Goal: Task Accomplishment & Management: Use online tool/utility

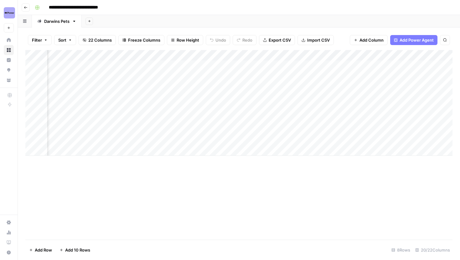
scroll to position [0, 413]
click at [334, 55] on div "Add Column" at bounding box center [238, 92] width 427 height 85
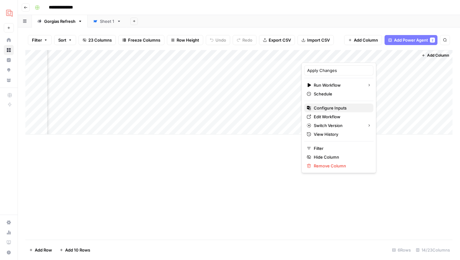
click at [333, 108] on span "Configure Inputs" at bounding box center [341, 108] width 55 height 6
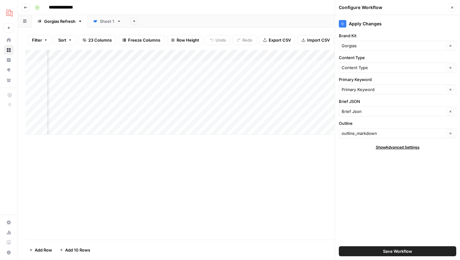
click at [232, 55] on div "Add Column" at bounding box center [238, 92] width 427 height 85
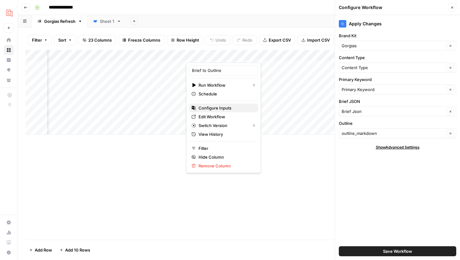
click at [219, 106] on span "Configure Inputs" at bounding box center [226, 108] width 55 height 6
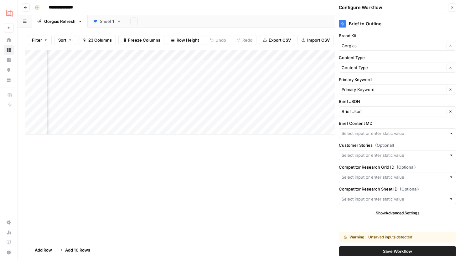
click at [451, 7] on icon "button" at bounding box center [452, 8] width 4 height 4
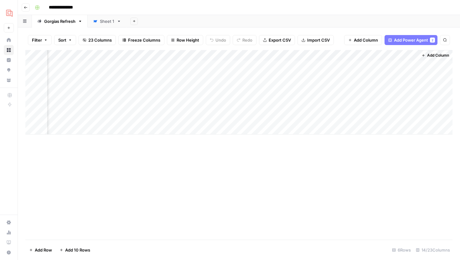
click at [233, 53] on div "Add Column" at bounding box center [238, 92] width 427 height 85
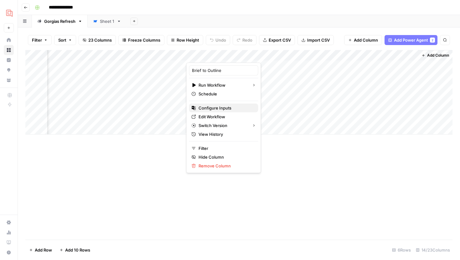
click at [227, 105] on span "Configure Inputs" at bounding box center [226, 108] width 55 height 6
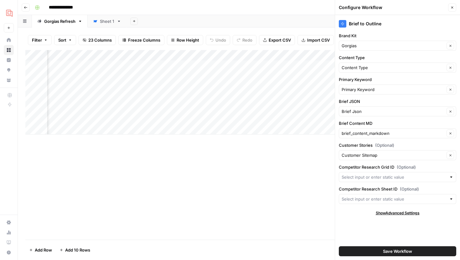
click at [451, 7] on icon "button" at bounding box center [452, 8] width 4 height 4
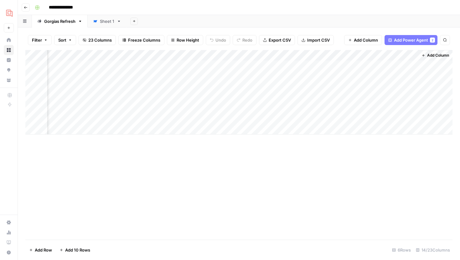
click at [346, 52] on div "Add Column" at bounding box center [238, 92] width 427 height 85
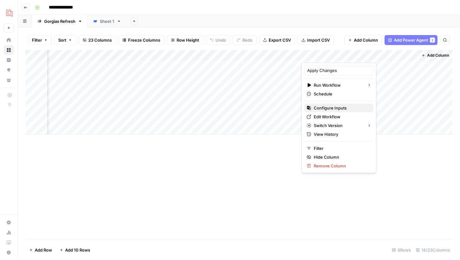
click at [327, 107] on span "Configure Inputs" at bounding box center [341, 108] width 55 height 6
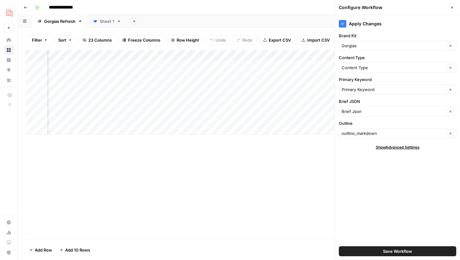
click at [232, 56] on div "Add Column" at bounding box center [238, 92] width 427 height 85
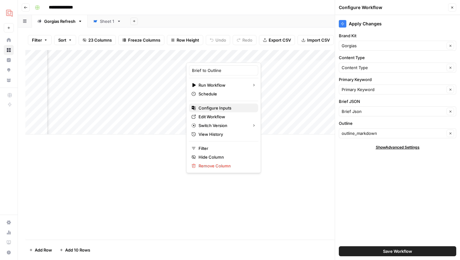
click at [215, 110] on span "Configure Inputs" at bounding box center [226, 108] width 55 height 6
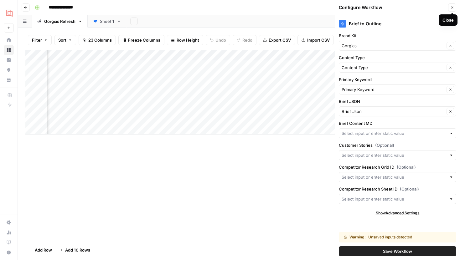
click at [453, 8] on icon "button" at bounding box center [452, 8] width 4 height 4
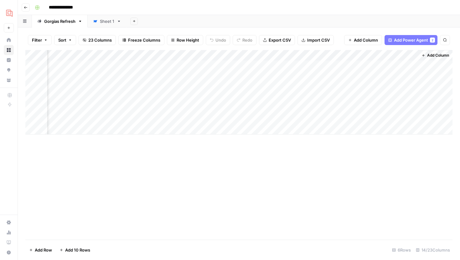
click at [166, 55] on div "Add Column" at bounding box center [238, 92] width 427 height 85
click at [231, 55] on div "Add Column" at bounding box center [238, 92] width 427 height 85
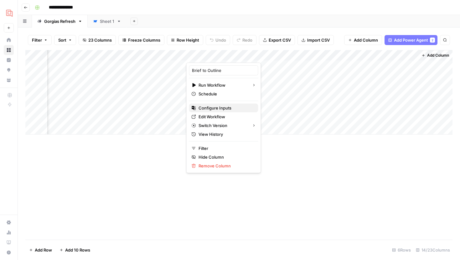
click at [221, 106] on span "Configure Inputs" at bounding box center [226, 108] width 55 height 6
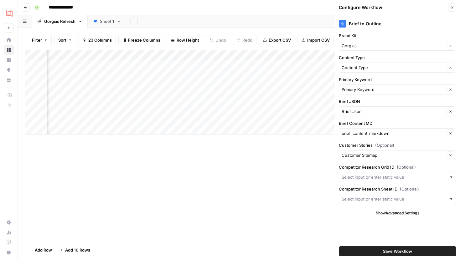
click at [449, 12] on header "Configure Workflow Close" at bounding box center [397, 7] width 125 height 15
click at [451, 8] on icon "button" at bounding box center [452, 8] width 4 height 4
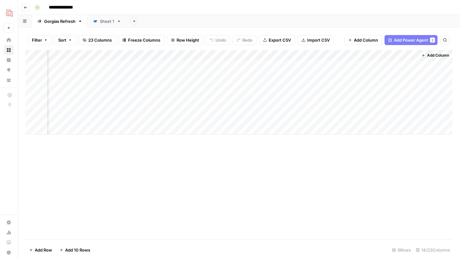
click at [347, 53] on div "Add Column" at bounding box center [238, 92] width 427 height 85
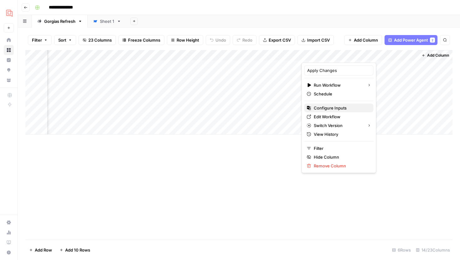
click at [324, 109] on span "Configure Inputs" at bounding box center [341, 108] width 55 height 6
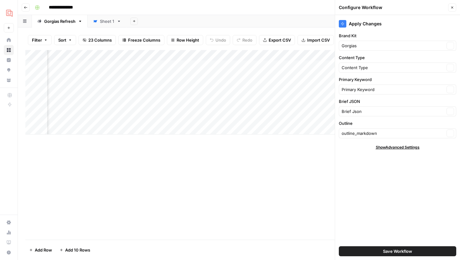
click at [232, 56] on div "Add Column" at bounding box center [238, 92] width 427 height 85
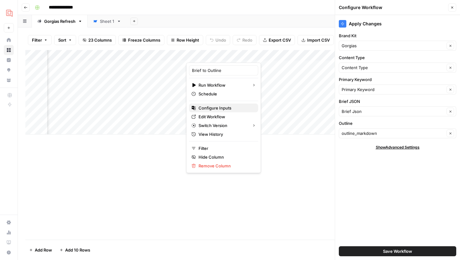
click at [213, 107] on span "Configure Inputs" at bounding box center [226, 108] width 55 height 6
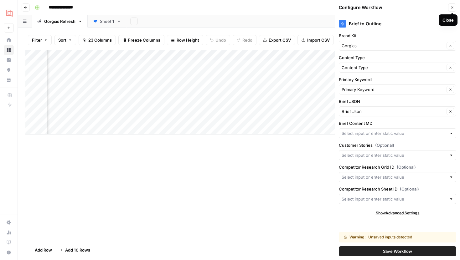
click at [450, 7] on button "Close" at bounding box center [452, 7] width 8 height 8
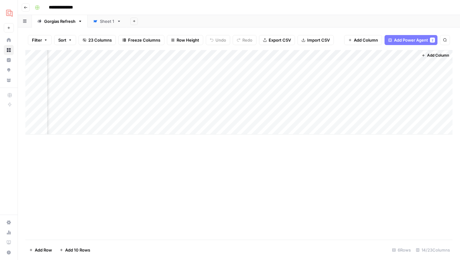
click at [233, 55] on div "Add Column" at bounding box center [238, 92] width 427 height 85
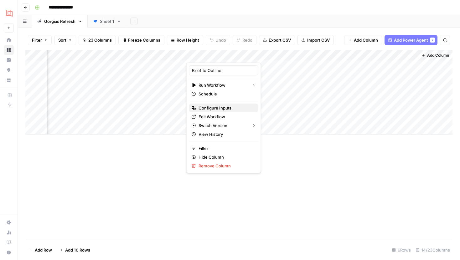
click at [217, 110] on span "Configure Inputs" at bounding box center [226, 108] width 55 height 6
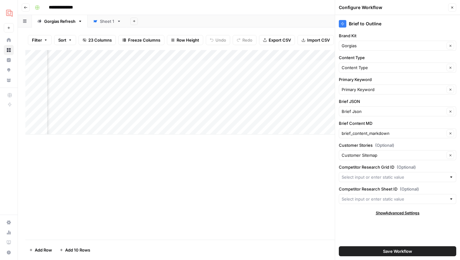
click at [453, 6] on icon "button" at bounding box center [452, 8] width 4 height 4
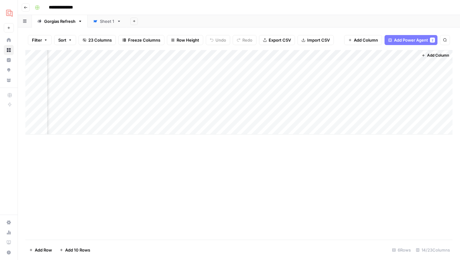
click at [230, 66] on div "Add Column" at bounding box center [238, 92] width 427 height 85
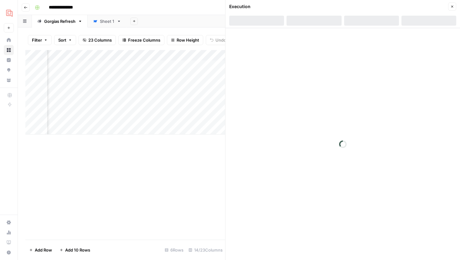
click at [315, 23] on div at bounding box center [314, 21] width 55 height 10
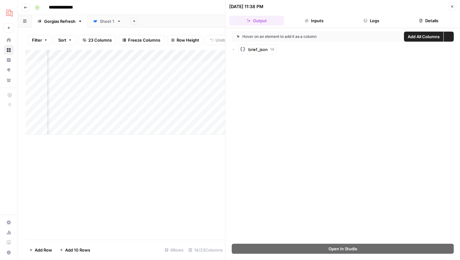
click at [312, 20] on button "Inputs" at bounding box center [314, 21] width 55 height 10
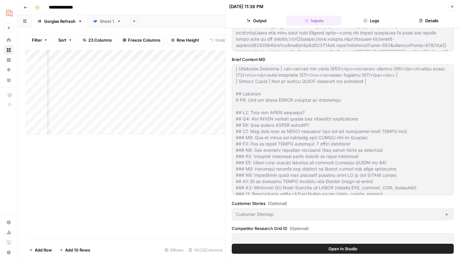
scroll to position [78, 0]
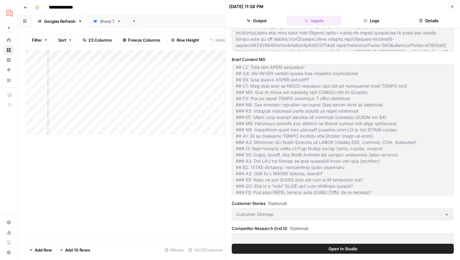
click at [453, 7] on icon "button" at bounding box center [452, 7] width 4 height 4
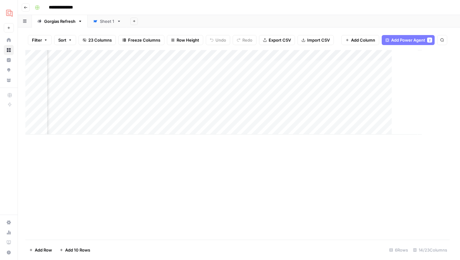
scroll to position [0, 507]
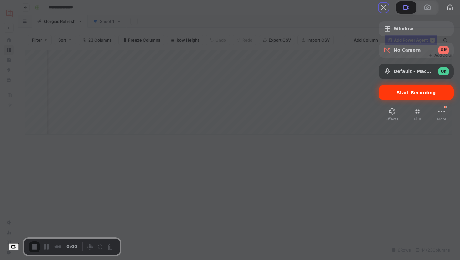
click at [390, 100] on div "Start Recording" at bounding box center [416, 92] width 75 height 15
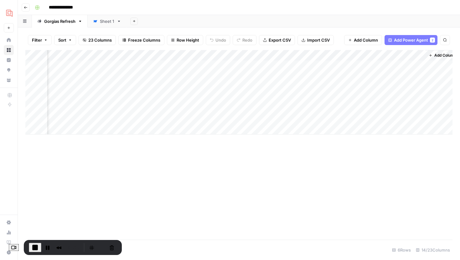
click at [240, 56] on div "Add Column" at bounding box center [238, 92] width 427 height 85
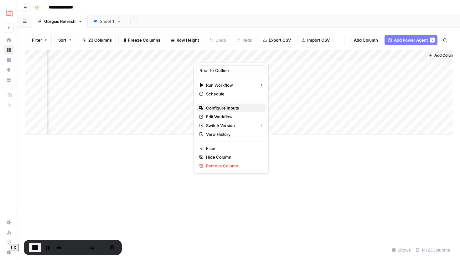
click at [220, 107] on span "Configure Inputs" at bounding box center [233, 108] width 55 height 6
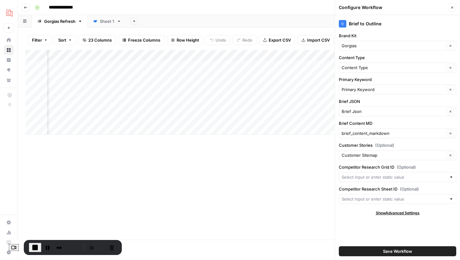
scroll to position [0, 550]
click at [102, 247] on button "Restart Recording" at bounding box center [102, 248] width 8 height 8
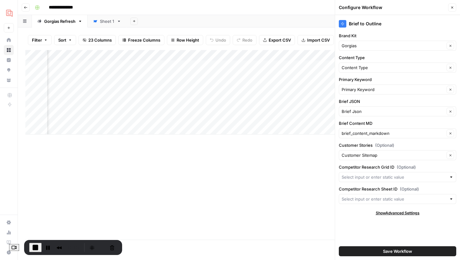
click at [313, 57] on div "Add Column" at bounding box center [238, 92] width 427 height 85
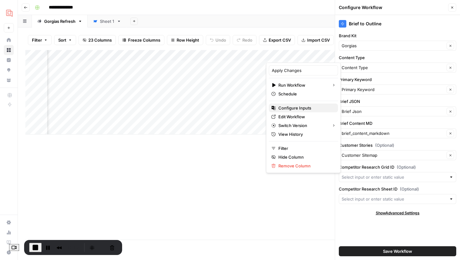
click at [296, 107] on span "Configure Inputs" at bounding box center [305, 108] width 55 height 6
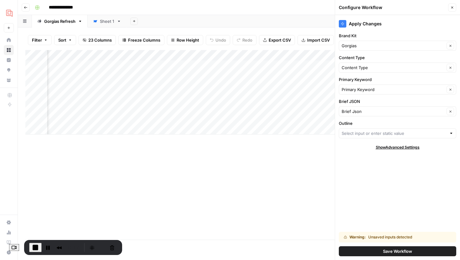
click at [453, 8] on icon "button" at bounding box center [452, 8] width 4 height 4
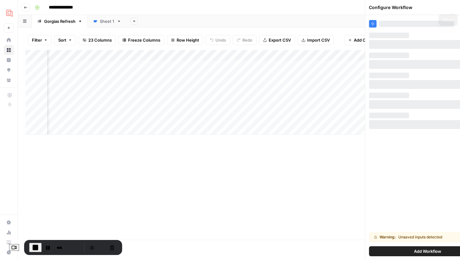
scroll to position [0, 515]
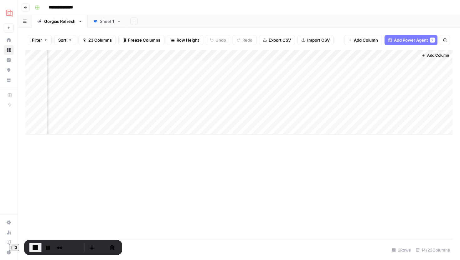
click at [348, 57] on div "Add Column" at bounding box center [238, 92] width 427 height 85
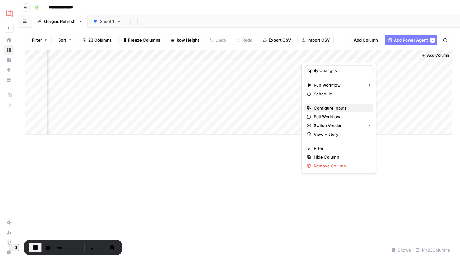
click at [328, 110] on span "Configure Inputs" at bounding box center [341, 108] width 55 height 6
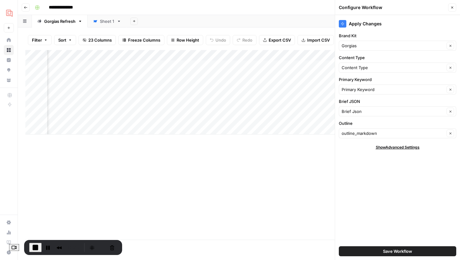
click at [231, 55] on div "Add Column" at bounding box center [238, 92] width 427 height 85
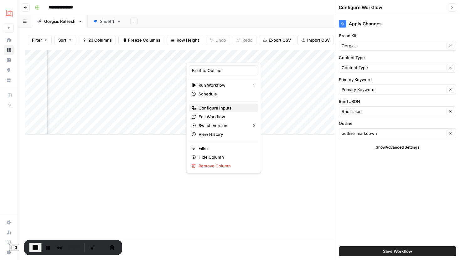
click at [218, 104] on button "Configure Inputs" at bounding box center [223, 108] width 69 height 9
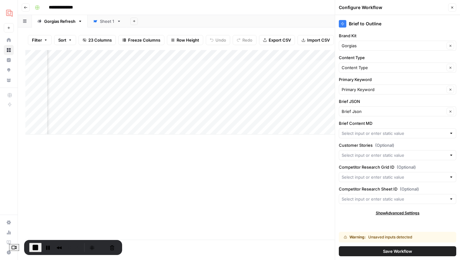
click at [453, 8] on icon "button" at bounding box center [452, 8] width 4 height 4
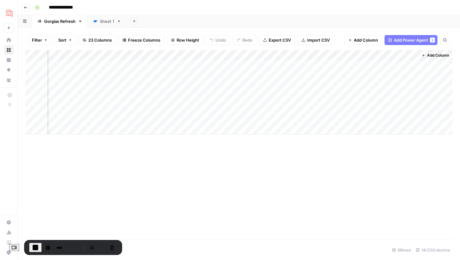
click at [233, 55] on div "Add Column" at bounding box center [238, 92] width 427 height 85
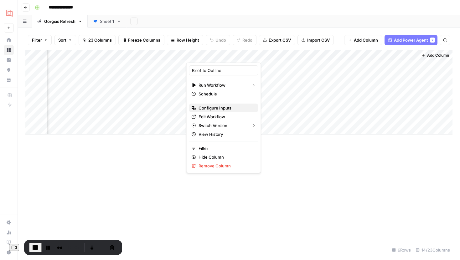
click at [218, 109] on span "Configure Inputs" at bounding box center [226, 108] width 55 height 6
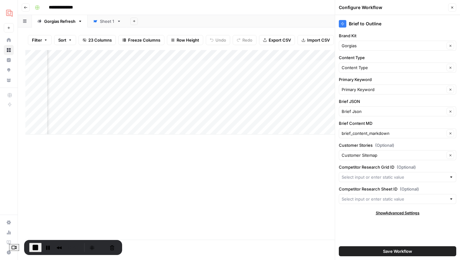
click at [452, 8] on icon "button" at bounding box center [452, 8] width 2 height 2
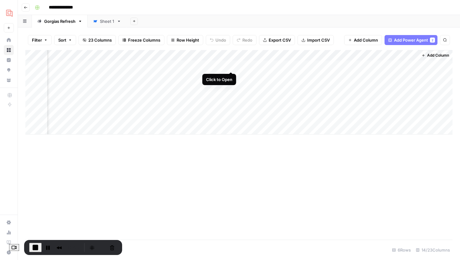
click at [232, 65] on div "Add Column" at bounding box center [238, 92] width 427 height 85
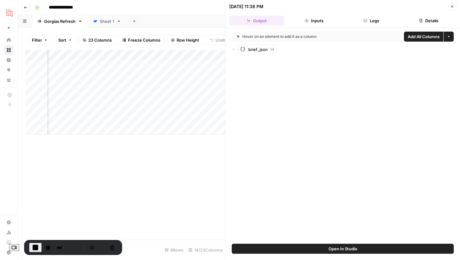
click at [326, 19] on button "Inputs" at bounding box center [314, 21] width 55 height 10
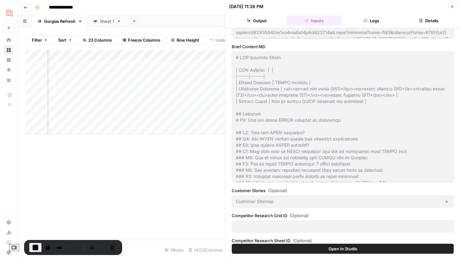
scroll to position [200, 0]
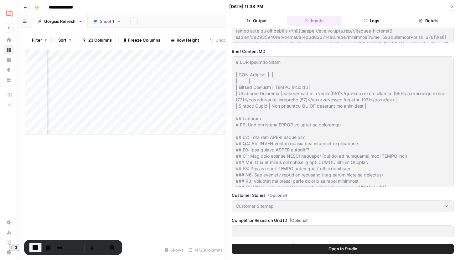
click at [451, 5] on icon "button" at bounding box center [452, 7] width 4 height 4
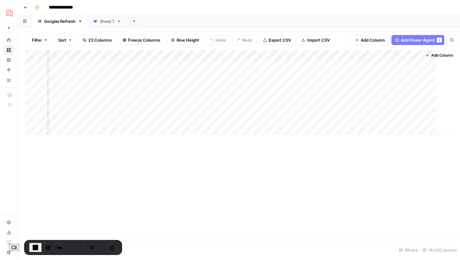
scroll to position [0, 507]
click at [239, 56] on div "Add Column" at bounding box center [238, 92] width 427 height 85
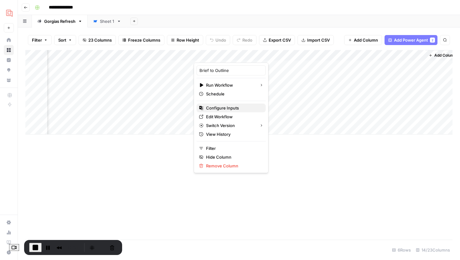
click at [228, 110] on span "Configure Inputs" at bounding box center [233, 108] width 55 height 6
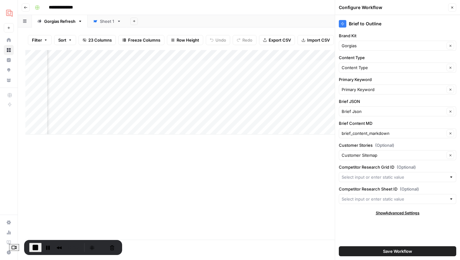
scroll to position [0, 573]
click at [290, 55] on div "Add Column" at bounding box center [238, 92] width 427 height 85
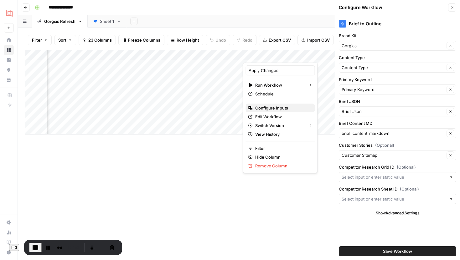
click at [263, 106] on span "Configure Inputs" at bounding box center [282, 108] width 55 height 6
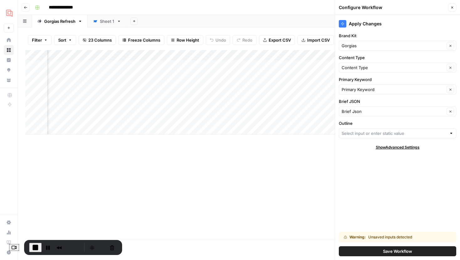
click at [174, 58] on div "Add Column" at bounding box center [238, 92] width 427 height 85
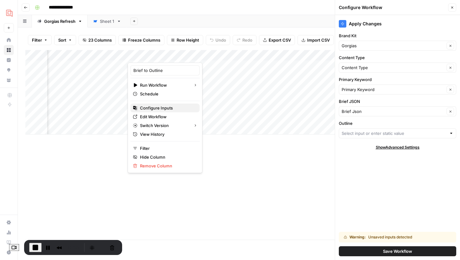
click at [159, 109] on span "Configure Inputs" at bounding box center [167, 108] width 55 height 6
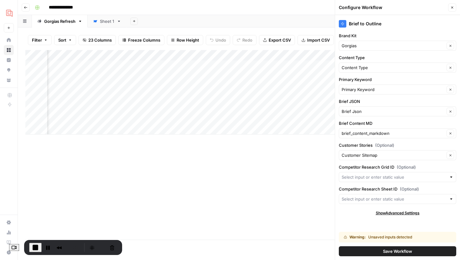
click at [453, 3] on button "Close" at bounding box center [452, 7] width 8 height 8
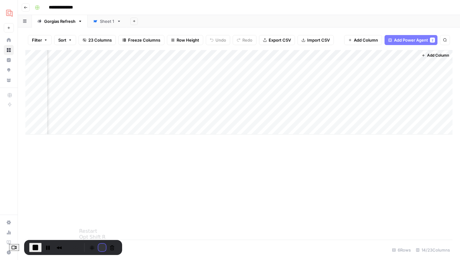
click at [104, 244] on button "Restart Recording" at bounding box center [102, 248] width 8 height 8
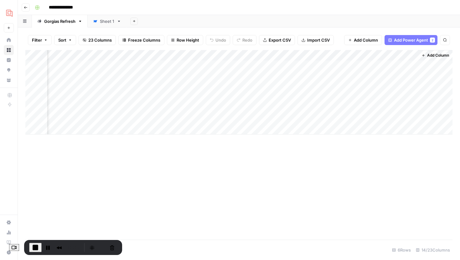
click at [232, 54] on div "Add Column" at bounding box center [238, 92] width 427 height 85
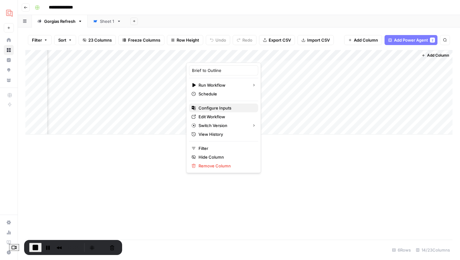
click at [213, 107] on span "Configure Inputs" at bounding box center [226, 108] width 55 height 6
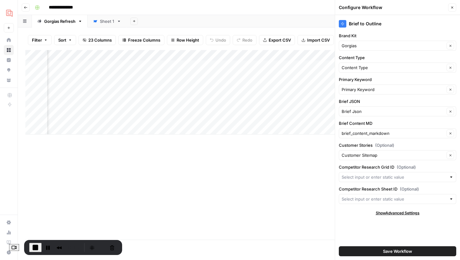
scroll to position [0, 558]
click at [306, 55] on div "Add Column" at bounding box center [238, 92] width 427 height 85
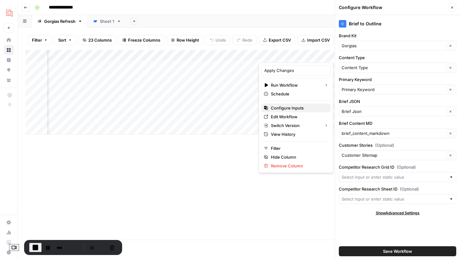
click at [283, 109] on span "Configure Inputs" at bounding box center [298, 108] width 55 height 6
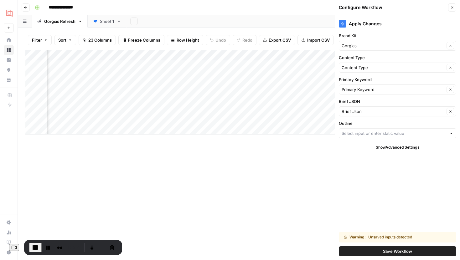
click at [450, 8] on button "Close" at bounding box center [452, 7] width 8 height 8
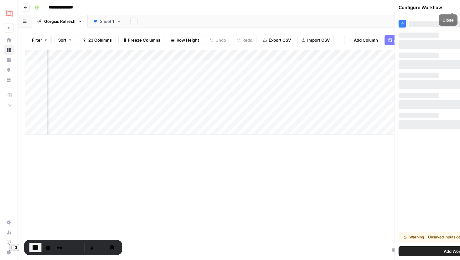
scroll to position [0, 515]
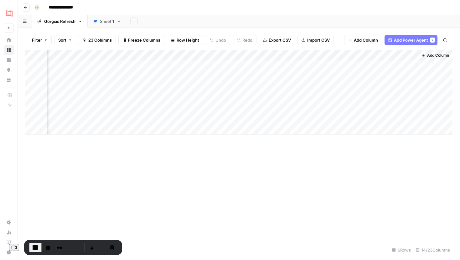
click at [349, 54] on div "Add Column" at bounding box center [238, 92] width 427 height 85
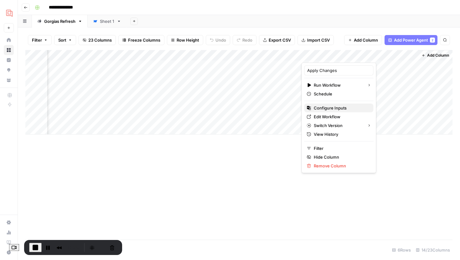
click at [334, 106] on span "Configure Inputs" at bounding box center [341, 108] width 55 height 6
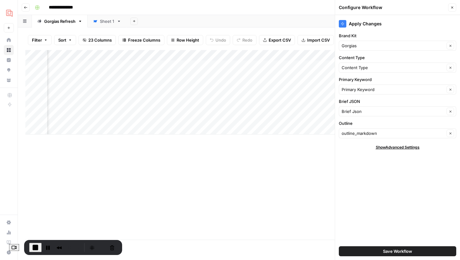
click at [233, 57] on div "Add Column" at bounding box center [238, 92] width 427 height 85
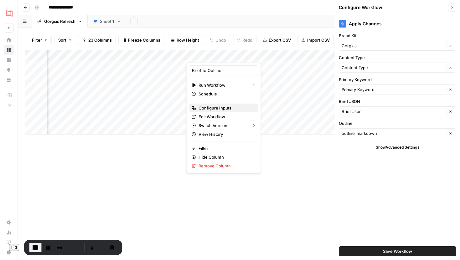
click at [217, 107] on span "Configure Inputs" at bounding box center [226, 108] width 55 height 6
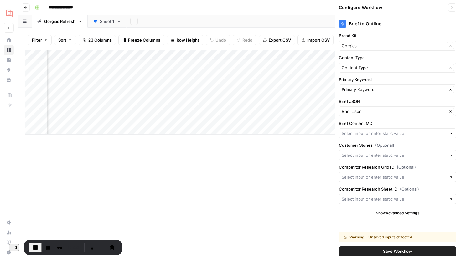
click at [451, 8] on icon "button" at bounding box center [452, 8] width 4 height 4
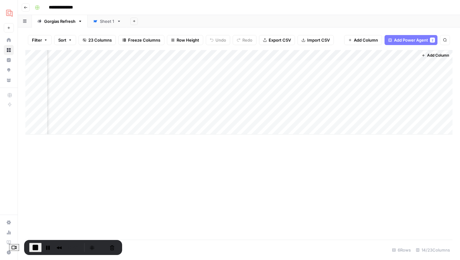
click at [233, 56] on div "Add Column" at bounding box center [238, 92] width 427 height 85
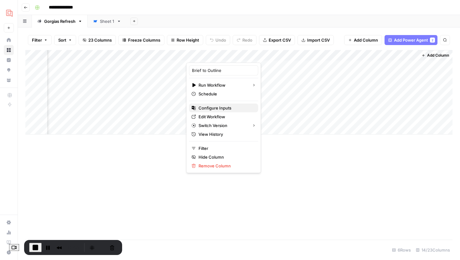
click at [208, 109] on span "Configure Inputs" at bounding box center [226, 108] width 55 height 6
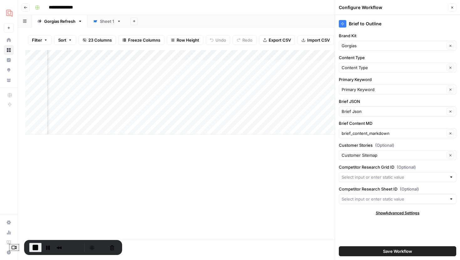
scroll to position [0, 550]
click at [312, 56] on div "Add Column" at bounding box center [238, 92] width 427 height 85
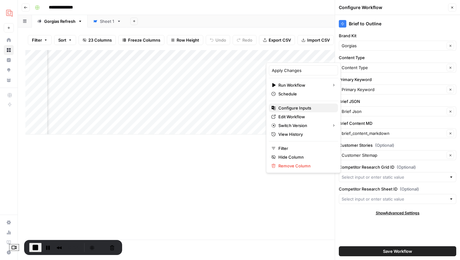
click at [292, 107] on span "Configure Inputs" at bounding box center [305, 108] width 55 height 6
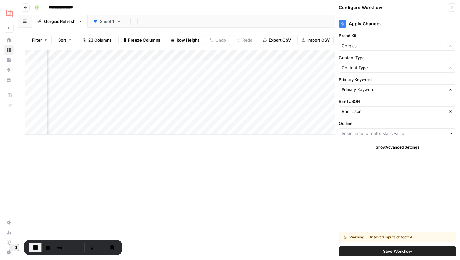
click at [197, 56] on div "Add Column" at bounding box center [238, 92] width 427 height 85
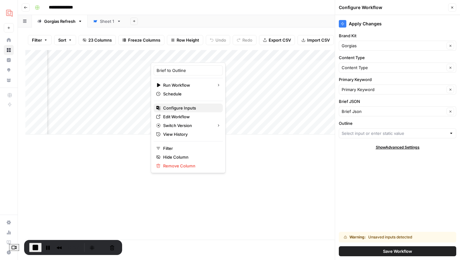
click at [189, 109] on span "Configure Inputs" at bounding box center [190, 108] width 55 height 6
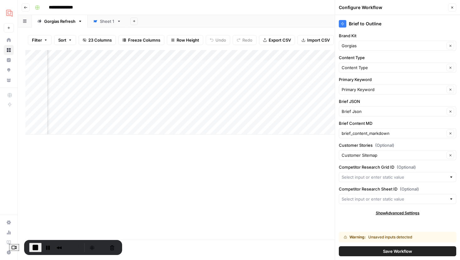
click at [311, 54] on div "Add Column" at bounding box center [238, 92] width 427 height 85
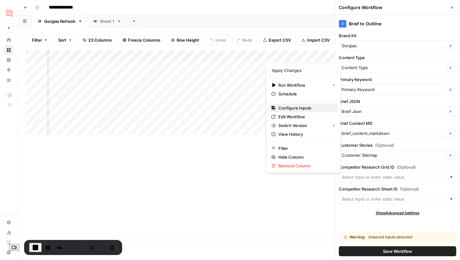
click at [294, 109] on span "Configure Inputs" at bounding box center [305, 108] width 55 height 6
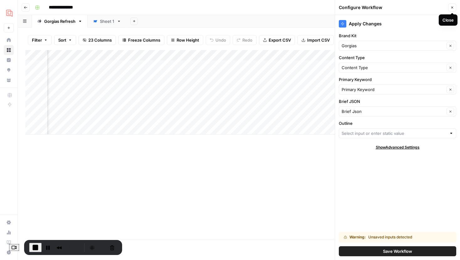
click at [455, 7] on button "Close" at bounding box center [452, 7] width 8 height 8
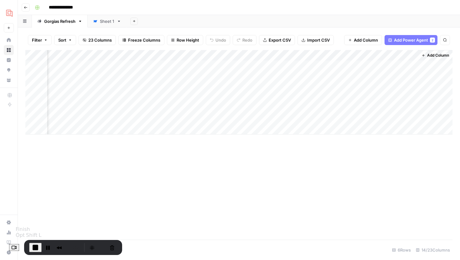
click at [37, 249] on span "End Recording" at bounding box center [36, 248] width 8 height 8
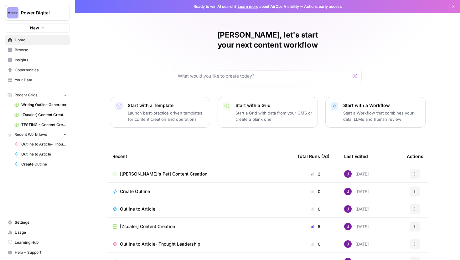
click at [60, 15] on div "Power Digital" at bounding box center [44, 13] width 47 height 6
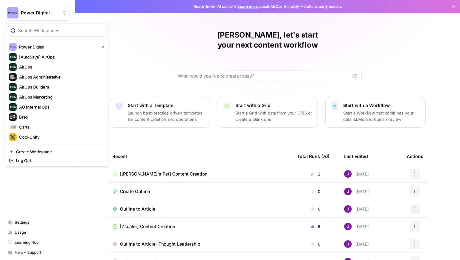
click at [57, 14] on span "Power Digital" at bounding box center [40, 13] width 38 height 6
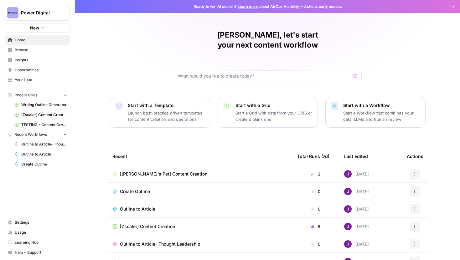
click at [46, 15] on span "Power Digital" at bounding box center [40, 13] width 38 height 6
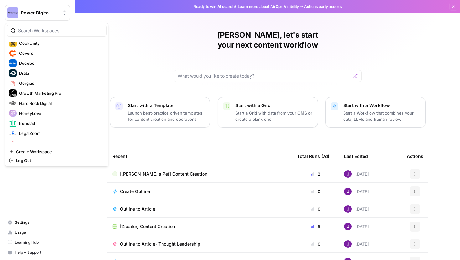
scroll to position [95, 0]
click at [35, 84] on span "Gorgias" at bounding box center [60, 82] width 83 height 6
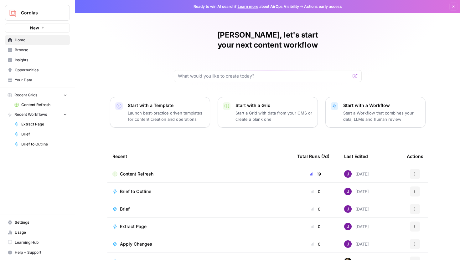
click at [30, 104] on span "Content Refresh" at bounding box center [44, 105] width 46 height 6
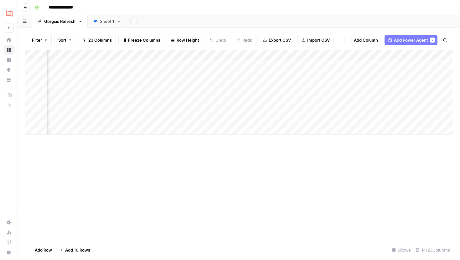
scroll to position [0, 515]
click at [116, 56] on div "Add Column" at bounding box center [238, 92] width 427 height 85
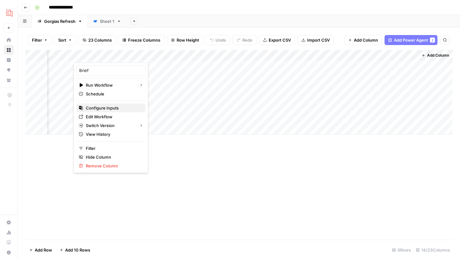
click at [110, 109] on span "Configure Inputs" at bounding box center [113, 108] width 55 height 6
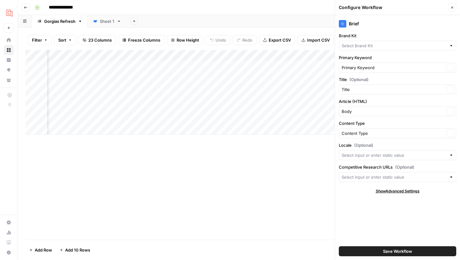
type input "Gorgias"
click at [243, 53] on div "Add Column" at bounding box center [238, 92] width 427 height 85
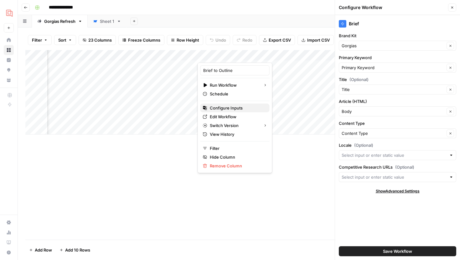
click at [224, 110] on span "Configure Inputs" at bounding box center [237, 108] width 55 height 6
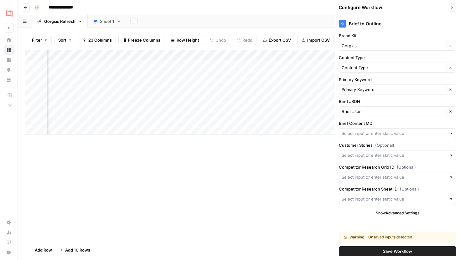
click at [127, 55] on div "Add Column" at bounding box center [238, 92] width 427 height 85
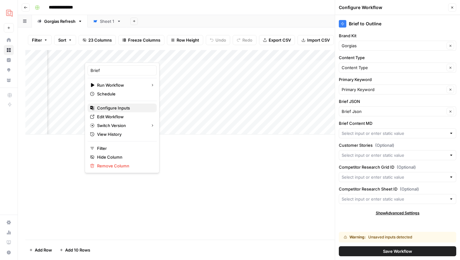
click at [117, 109] on span "Configure Inputs" at bounding box center [124, 108] width 55 height 6
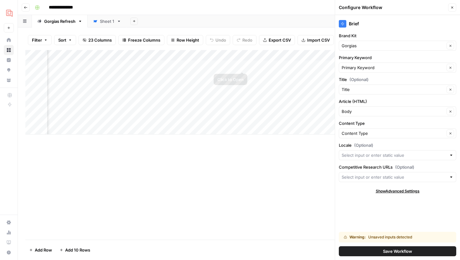
click at [243, 57] on div "Add Column" at bounding box center [238, 92] width 427 height 85
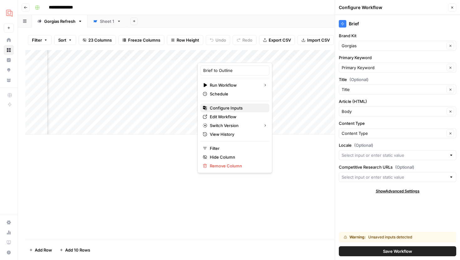
click at [221, 108] on span "Configure Inputs" at bounding box center [237, 108] width 55 height 6
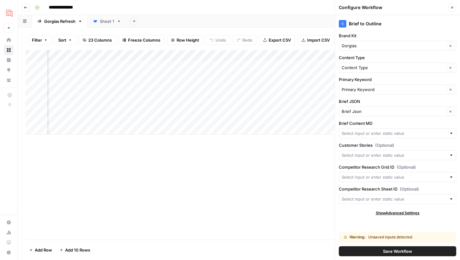
click at [454, 8] on icon "button" at bounding box center [452, 8] width 4 height 4
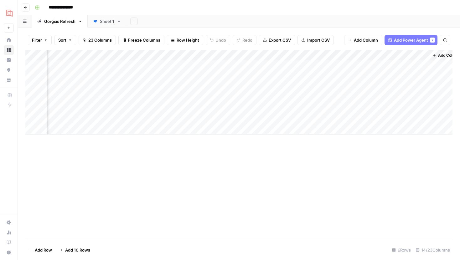
click at [246, 56] on div "Add Column" at bounding box center [238, 92] width 427 height 85
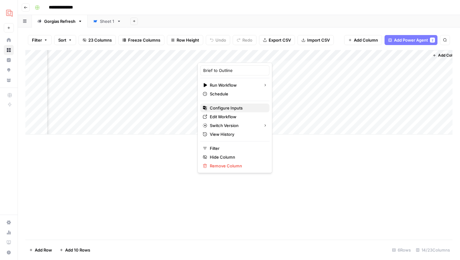
click at [230, 108] on span "Configure Inputs" at bounding box center [237, 108] width 55 height 6
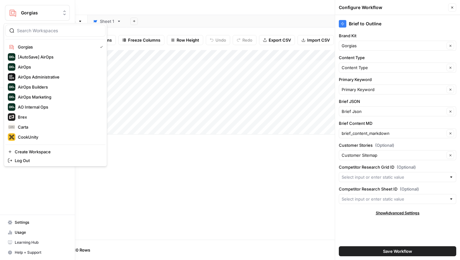
click at [5, 14] on button "Gorgias" at bounding box center [37, 13] width 65 height 16
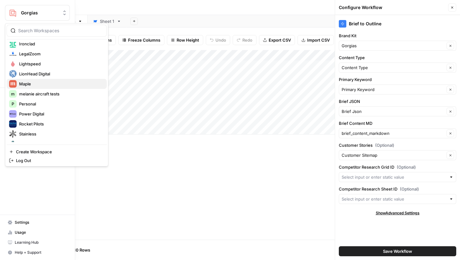
scroll to position [164, 0]
click at [38, 113] on span "Power Digital" at bounding box center [60, 113] width 83 height 6
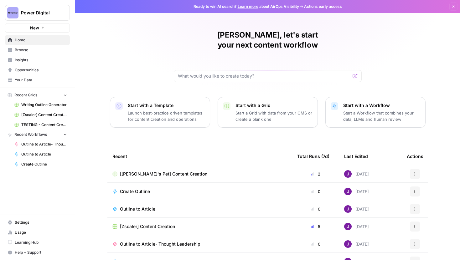
click at [27, 50] on span "Browse" at bounding box center [41, 50] width 52 height 6
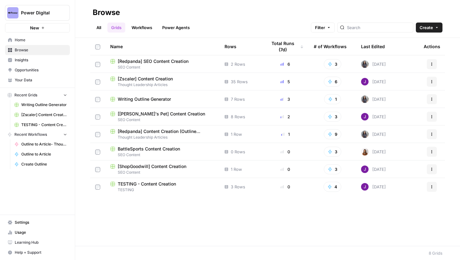
click at [144, 111] on span "[[PERSON_NAME]'s Pet] Content Creation" at bounding box center [161, 114] width 87 height 6
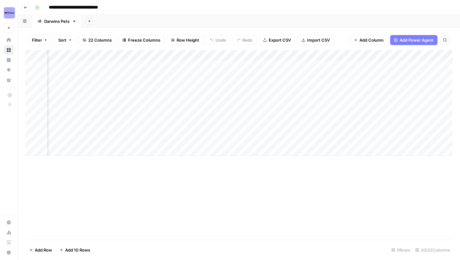
scroll to position [0, 719]
click at [255, 98] on div "Add Column" at bounding box center [238, 103] width 427 height 106
click at [254, 108] on div "Add Column" at bounding box center [238, 103] width 427 height 106
click at [212, 96] on div "Add Column" at bounding box center [238, 103] width 427 height 106
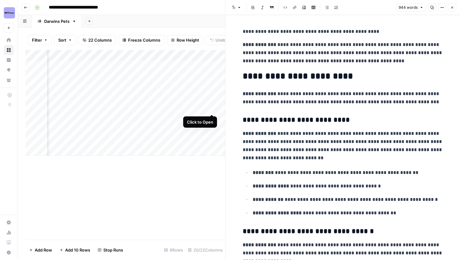
click at [211, 106] on div "Add Column" at bounding box center [125, 103] width 200 height 106
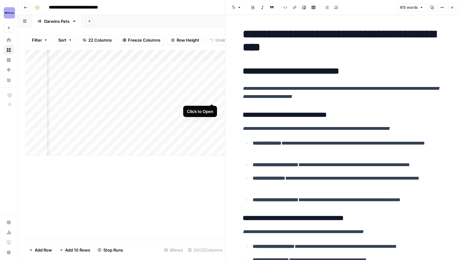
click at [212, 98] on div "Add Column" at bounding box center [125, 103] width 200 height 106
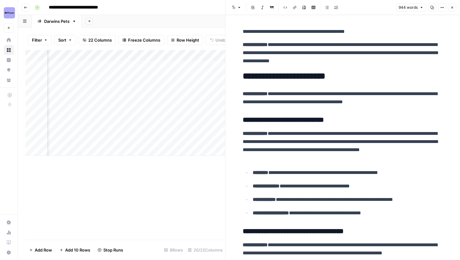
click at [247, 33] on p "**********" at bounding box center [343, 32] width 200 height 8
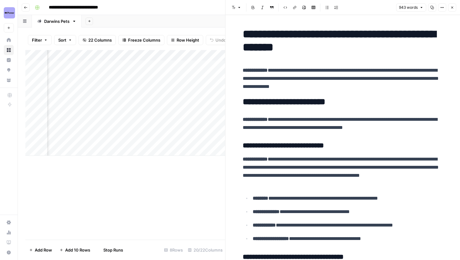
click at [298, 82] on p "**********" at bounding box center [343, 78] width 200 height 24
click at [211, 108] on div "Add Column" at bounding box center [125, 103] width 200 height 106
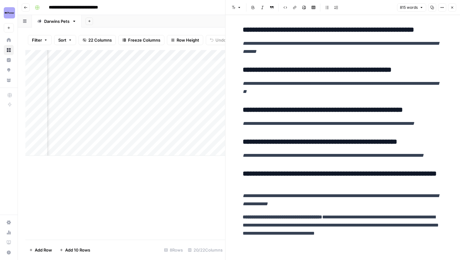
scroll to position [1068, 0]
click at [204, 97] on div "Add Column" at bounding box center [125, 103] width 200 height 106
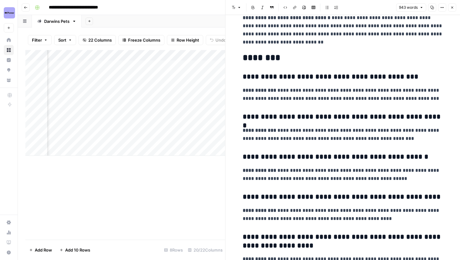
scroll to position [1073, 0]
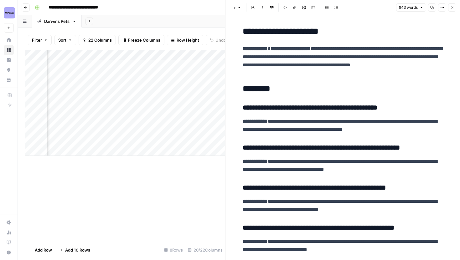
click at [211, 108] on div "Add Column" at bounding box center [125, 103] width 200 height 106
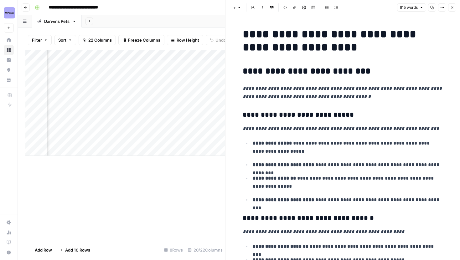
click at [450, 5] on button "Close" at bounding box center [452, 7] width 8 height 8
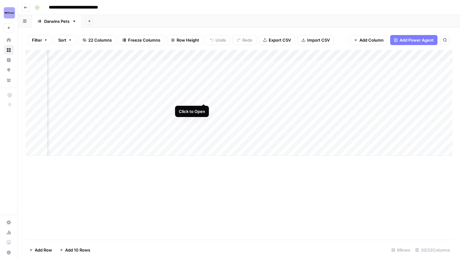
click at [203, 98] on div "Add Column" at bounding box center [238, 103] width 427 height 106
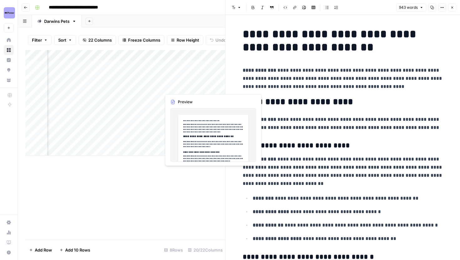
scroll to position [0, 730]
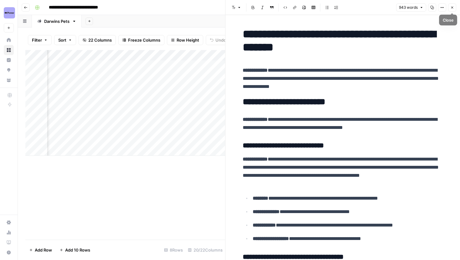
click at [454, 5] on button "Close" at bounding box center [452, 7] width 8 height 8
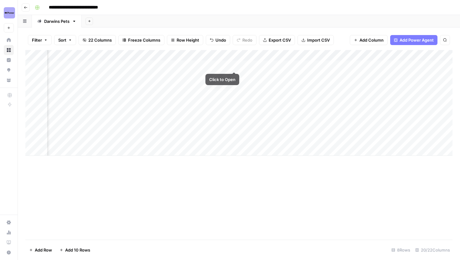
click at [237, 56] on div "Add Column" at bounding box center [238, 103] width 427 height 106
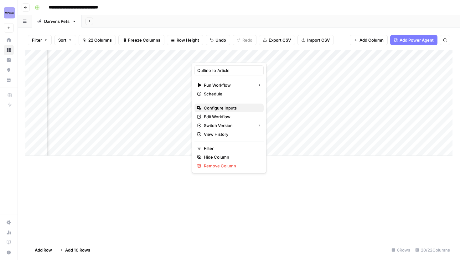
click at [218, 107] on span "Configure Inputs" at bounding box center [231, 108] width 55 height 6
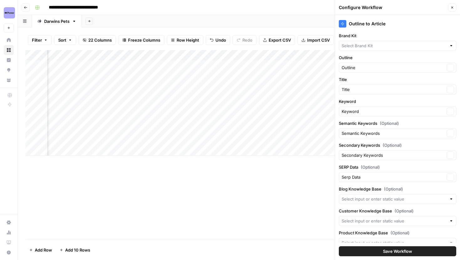
type input "Darwins Pet Blog Sitemap"
type input "Darwins Pet Product Sitemap"
type input "Darwin's Pet Food"
click at [82, 56] on div "Add Column" at bounding box center [238, 103] width 427 height 106
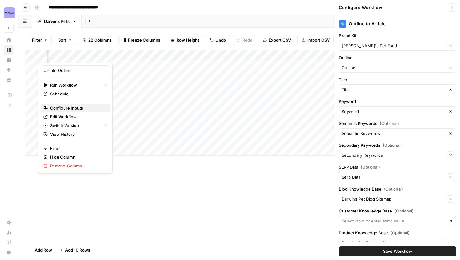
click at [71, 105] on span "Configure Inputs" at bounding box center [77, 108] width 55 height 6
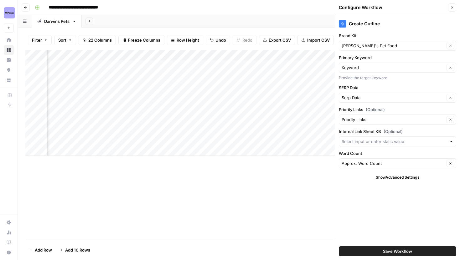
scroll to position [0, 732]
click at [234, 55] on div "Add Column" at bounding box center [238, 103] width 427 height 106
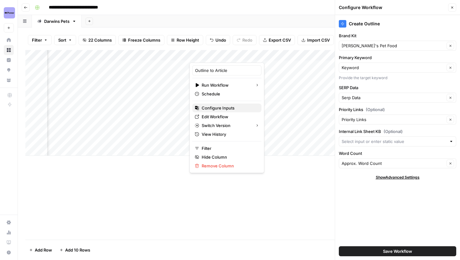
click at [221, 108] on span "Configure Inputs" at bounding box center [229, 108] width 55 height 6
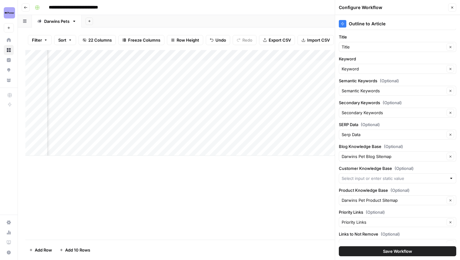
scroll to position [86, 0]
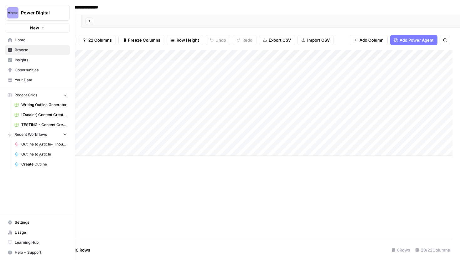
click at [11, 14] on img "Workspace: Power Digital" at bounding box center [12, 12] width 11 height 11
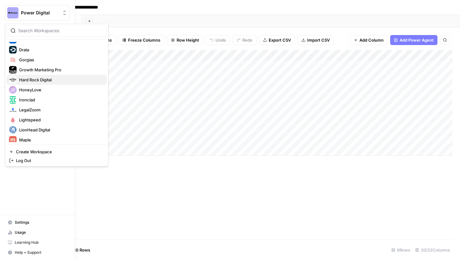
scroll to position [118, 0]
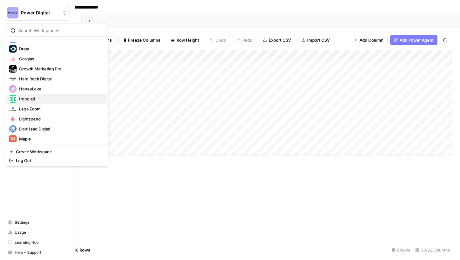
click at [39, 104] on button "Ironclad" at bounding box center [57, 99] width 100 height 10
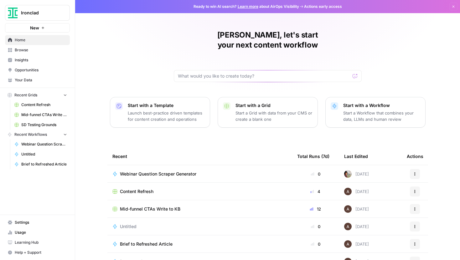
click at [38, 14] on span "Ironclad" at bounding box center [40, 13] width 38 height 6
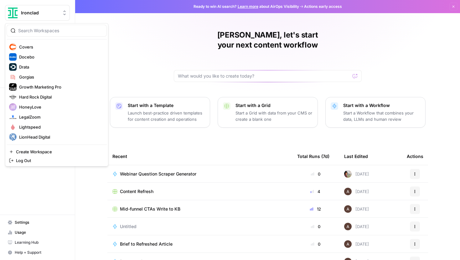
scroll to position [100, 0]
click at [39, 118] on span "LegalZoom" at bounding box center [60, 118] width 83 height 6
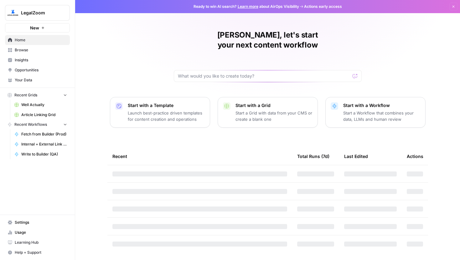
click at [39, 111] on link "Article Linking Grid" at bounding box center [41, 115] width 58 height 10
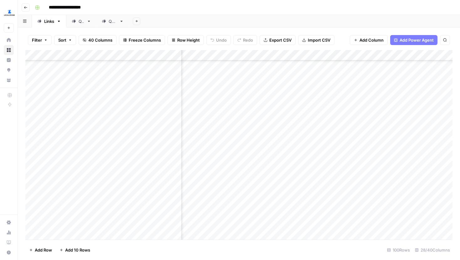
scroll to position [629, 1011]
click at [326, 57] on div "Add Column" at bounding box center [238, 145] width 427 height 190
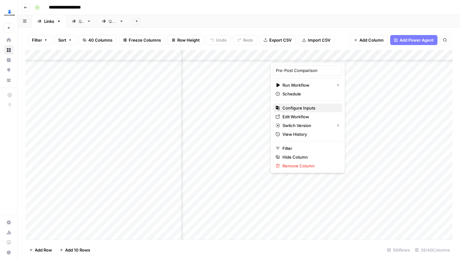
click at [299, 109] on span "Configure Inputs" at bounding box center [310, 108] width 55 height 6
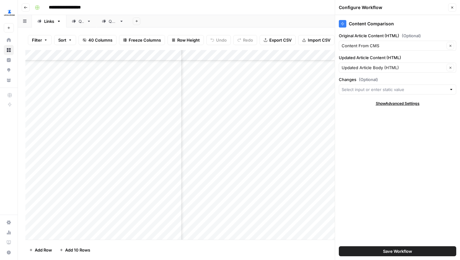
scroll to position [629, 178]
click at [273, 55] on div "Add Column" at bounding box center [238, 145] width 427 height 190
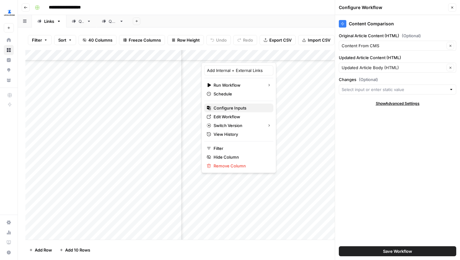
click at [244, 105] on span "Configure Inputs" at bounding box center [241, 108] width 55 height 6
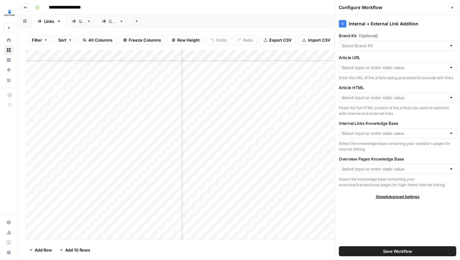
scroll to position [629, 1102]
click at [237, 56] on div "Add Column" at bounding box center [238, 145] width 427 height 190
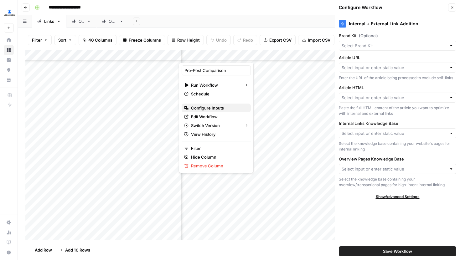
click at [215, 110] on span "Configure Inputs" at bounding box center [218, 108] width 55 height 6
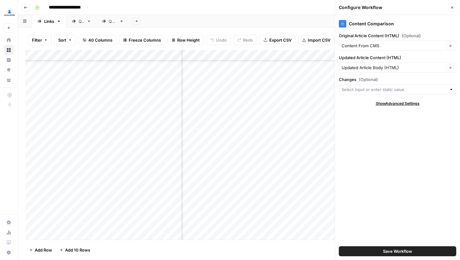
scroll to position [629, 196]
click at [255, 56] on div "Add Column" at bounding box center [238, 145] width 427 height 190
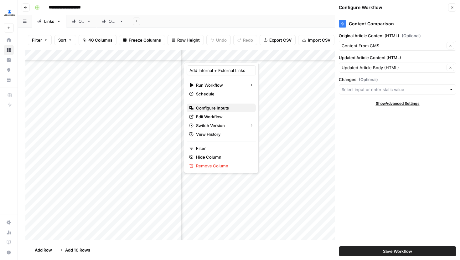
click at [214, 107] on span "Configure Inputs" at bounding box center [223, 108] width 55 height 6
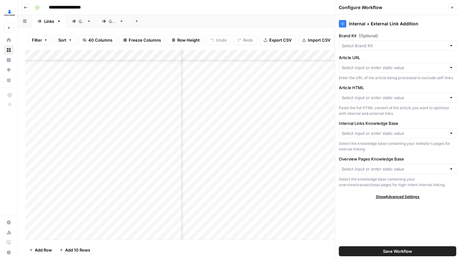
scroll to position [598, 176]
click at [451, 9] on icon "button" at bounding box center [452, 8] width 4 height 4
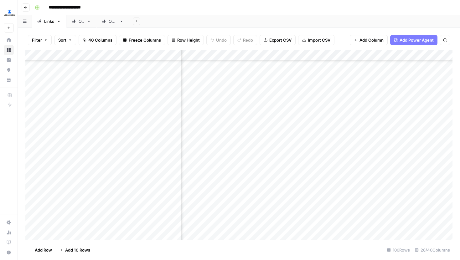
click at [277, 57] on div "Add Column" at bounding box center [238, 145] width 427 height 190
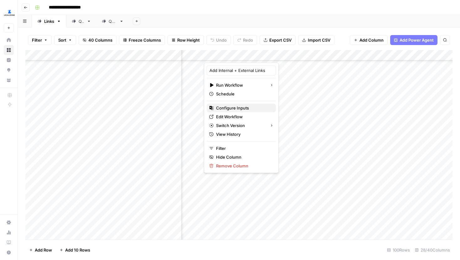
click at [240, 105] on span "Configure Inputs" at bounding box center [243, 108] width 55 height 6
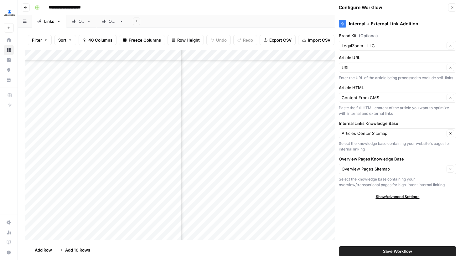
scroll to position [598, 1063]
click at [275, 56] on div "Add Column" at bounding box center [238, 145] width 427 height 190
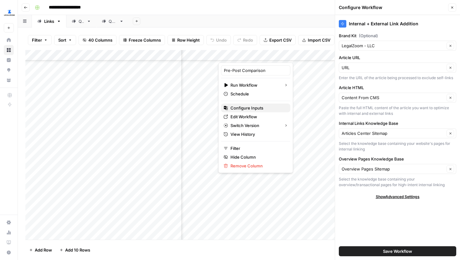
click at [247, 109] on span "Configure Inputs" at bounding box center [258, 108] width 55 height 6
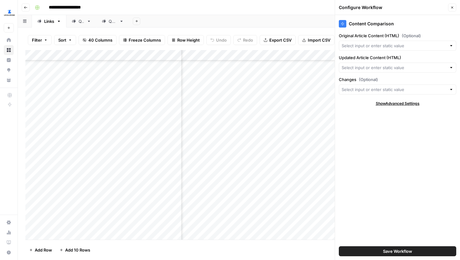
scroll to position [598, 171]
click at [279, 56] on div "Add Column" at bounding box center [238, 145] width 427 height 190
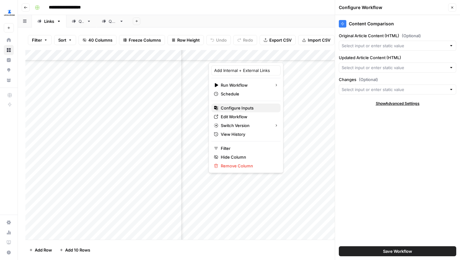
click at [236, 106] on span "Configure Inputs" at bounding box center [248, 108] width 55 height 6
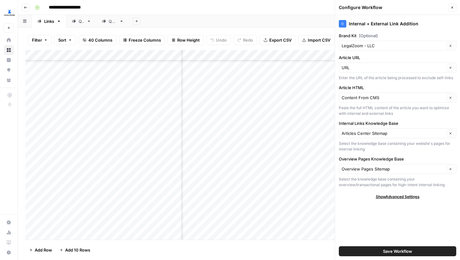
scroll to position [598, 1020]
click at [319, 56] on div "Add Column" at bounding box center [238, 145] width 427 height 190
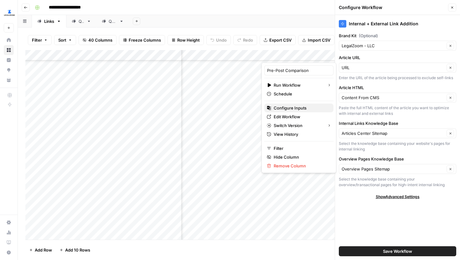
click at [291, 108] on span "Configure Inputs" at bounding box center [301, 108] width 55 height 6
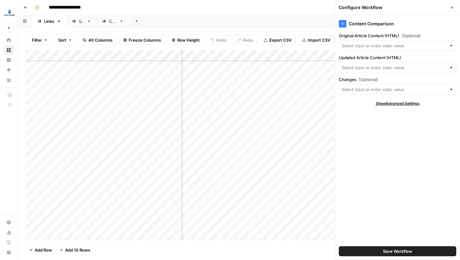
click at [451, 9] on icon "button" at bounding box center [452, 8] width 4 height 4
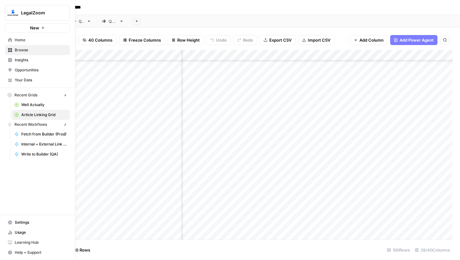
click at [10, 8] on img "Workspace: LegalZoom" at bounding box center [12, 12] width 11 height 11
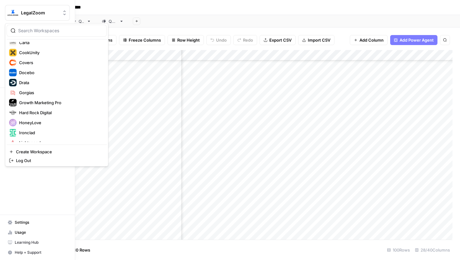
scroll to position [87, 0]
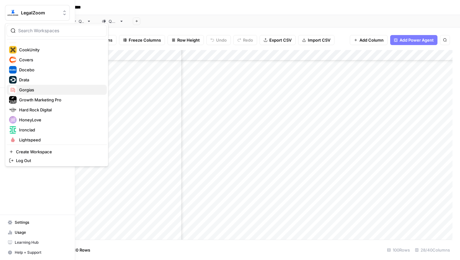
click at [36, 90] on span "Gorgias" at bounding box center [60, 90] width 83 height 6
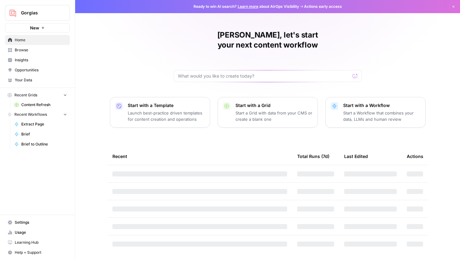
click at [36, 104] on span "Content Refresh" at bounding box center [44, 105] width 46 height 6
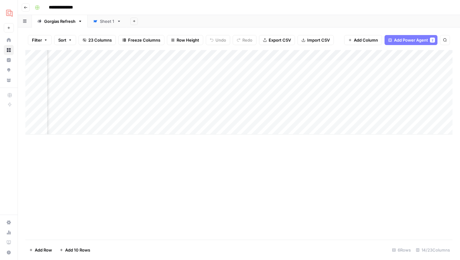
scroll to position [0, 434]
click at [315, 56] on div "Add Column" at bounding box center [238, 92] width 427 height 85
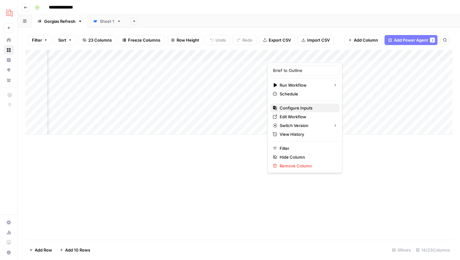
click at [297, 108] on span "Configure Inputs" at bounding box center [307, 108] width 55 height 6
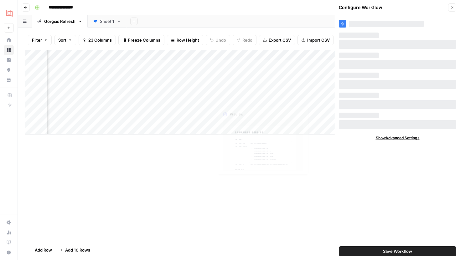
scroll to position [0, 605]
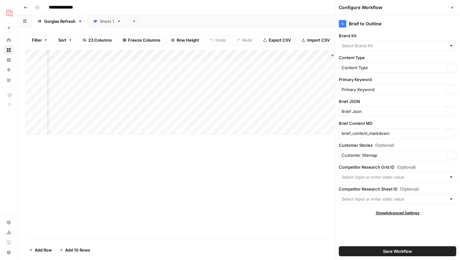
type input "Gorgias"
click at [258, 57] on div "Add Column" at bounding box center [238, 92] width 427 height 85
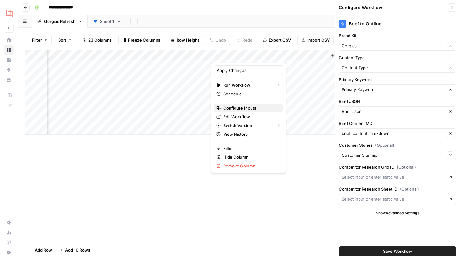
click at [238, 107] on span "Configure Inputs" at bounding box center [250, 108] width 55 height 6
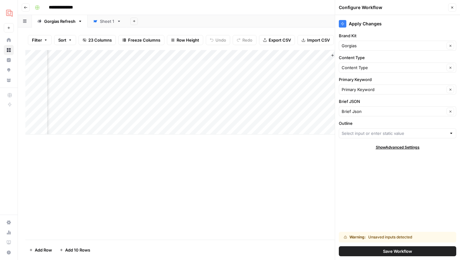
click at [143, 56] on div "Add Column" at bounding box center [238, 92] width 427 height 85
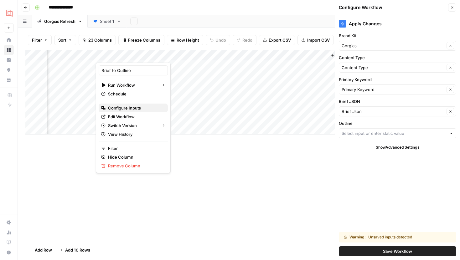
click at [138, 106] on span "Configure Inputs" at bounding box center [135, 108] width 55 height 6
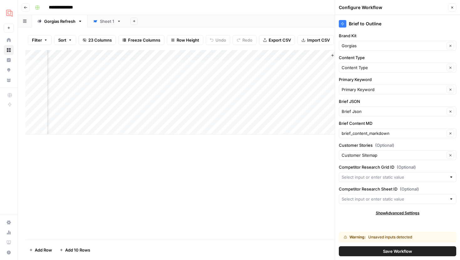
click at [450, 5] on button "Close" at bounding box center [452, 7] width 8 height 8
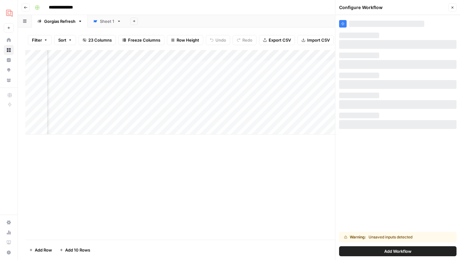
scroll to position [0, 515]
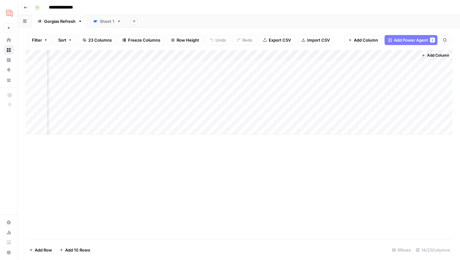
click at [233, 56] on div "Add Column" at bounding box center [238, 92] width 427 height 85
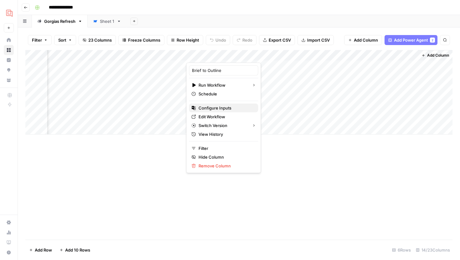
click at [210, 108] on span "Configure Inputs" at bounding box center [226, 108] width 55 height 6
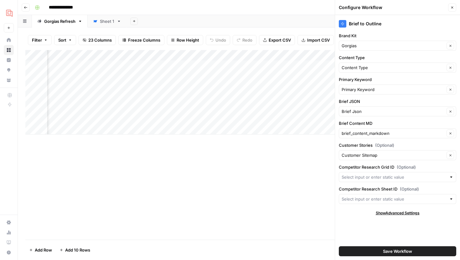
click at [117, 55] on div "Add Column" at bounding box center [238, 92] width 427 height 85
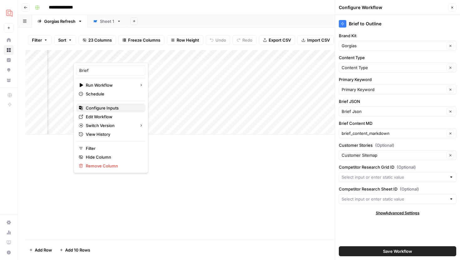
click at [106, 107] on span "Configure Inputs" at bounding box center [113, 108] width 55 height 6
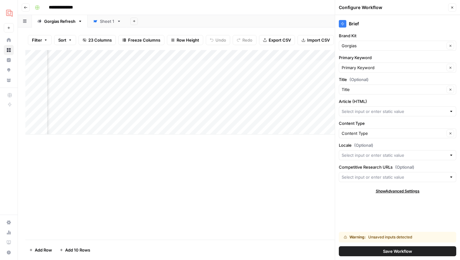
click at [232, 56] on div "Add Column" at bounding box center [238, 92] width 427 height 85
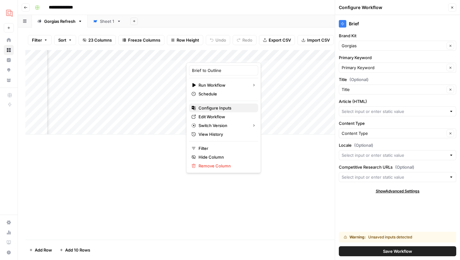
click at [211, 106] on span "Configure Inputs" at bounding box center [226, 108] width 55 height 6
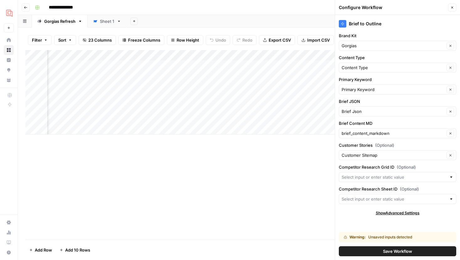
click at [116, 55] on div "Add Column" at bounding box center [238, 92] width 427 height 85
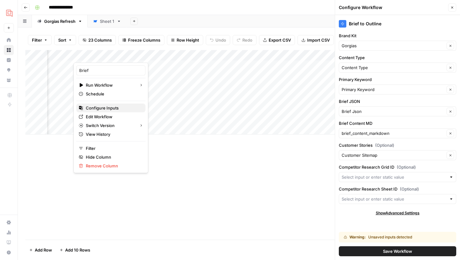
click at [104, 110] on span "Configure Inputs" at bounding box center [113, 108] width 55 height 6
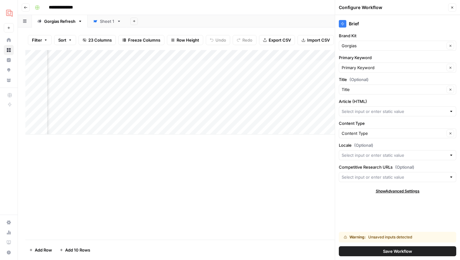
click at [233, 55] on div "Add Column" at bounding box center [238, 92] width 427 height 85
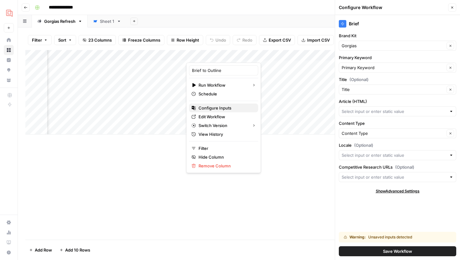
click at [219, 109] on span "Configure Inputs" at bounding box center [226, 108] width 55 height 6
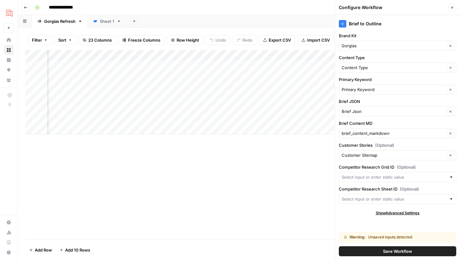
click at [454, 7] on button "Close" at bounding box center [452, 7] width 8 height 8
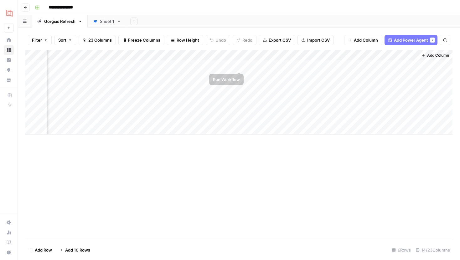
click at [234, 54] on div "Add Column" at bounding box center [238, 92] width 427 height 85
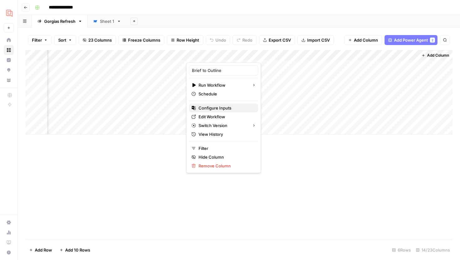
click at [216, 107] on span "Configure Inputs" at bounding box center [226, 108] width 55 height 6
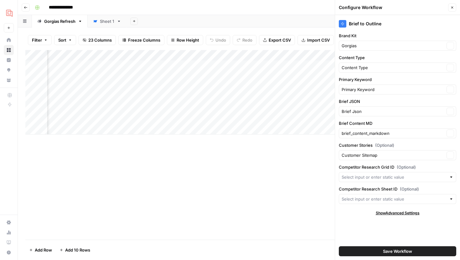
scroll to position [0, 605]
click at [260, 55] on div "Add Column" at bounding box center [238, 92] width 427 height 85
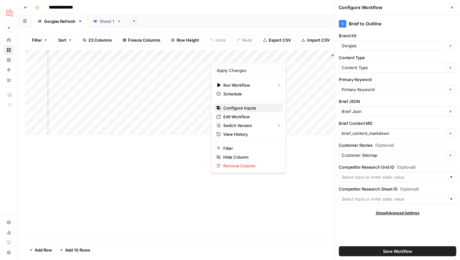
click at [242, 107] on span "Configure Inputs" at bounding box center [250, 108] width 55 height 6
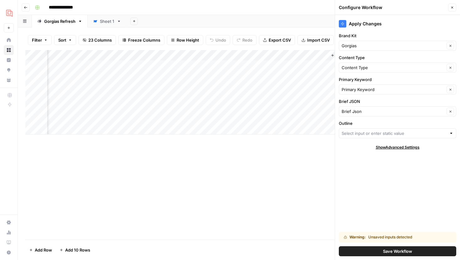
click at [142, 53] on div "Add Column" at bounding box center [238, 92] width 427 height 85
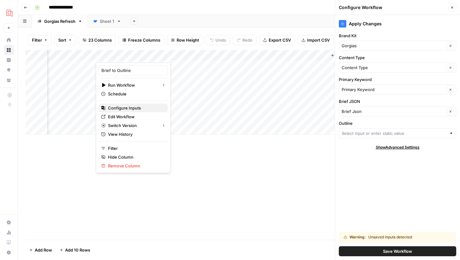
click at [127, 106] on span "Configure Inputs" at bounding box center [135, 108] width 55 height 6
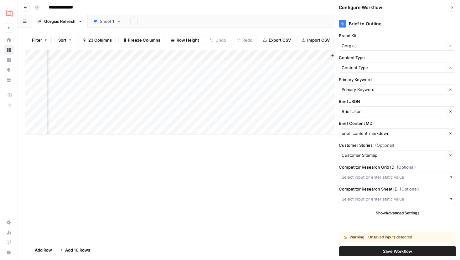
click at [258, 55] on div "Add Column" at bounding box center [238, 92] width 427 height 85
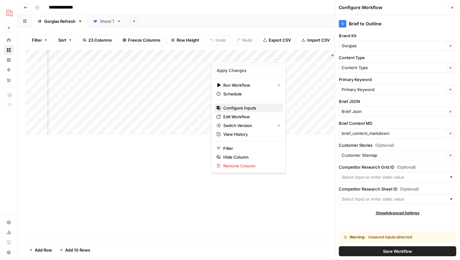
click at [236, 109] on span "Configure Inputs" at bounding box center [250, 108] width 55 height 6
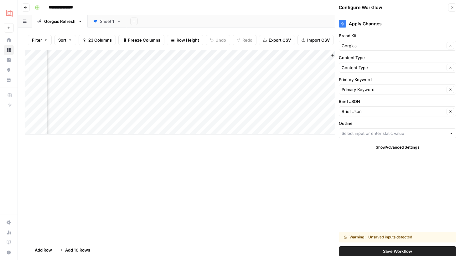
click at [450, 9] on button "Close" at bounding box center [452, 7] width 8 height 8
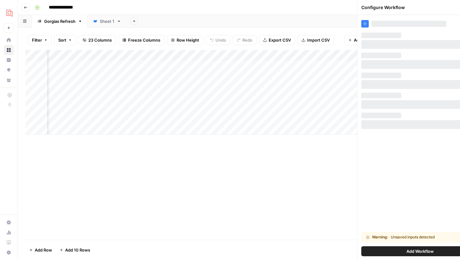
scroll to position [0, 515]
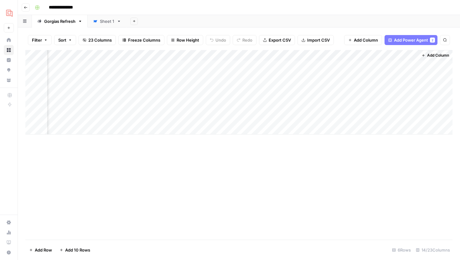
click at [348, 54] on div "Add Column" at bounding box center [238, 92] width 427 height 85
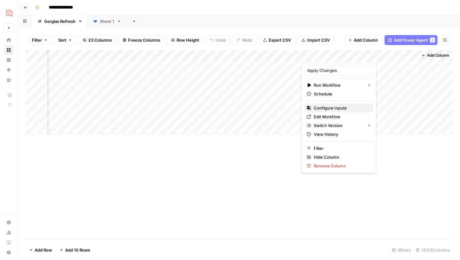
click at [324, 106] on span "Configure Inputs" at bounding box center [341, 108] width 55 height 6
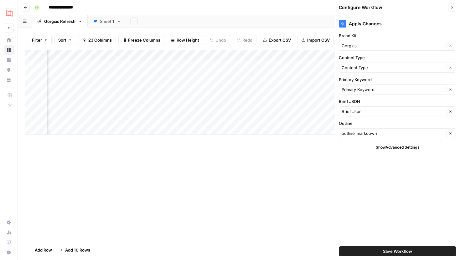
click at [232, 55] on div "Add Column" at bounding box center [238, 92] width 427 height 85
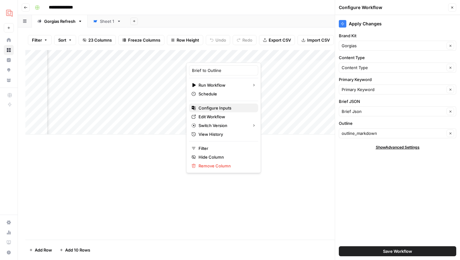
click at [221, 109] on span "Configure Inputs" at bounding box center [226, 108] width 55 height 6
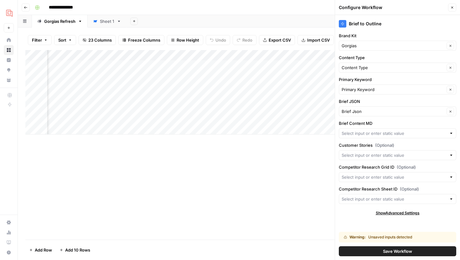
scroll to position [0, 583]
click at [280, 55] on div "Add Column" at bounding box center [238, 92] width 427 height 85
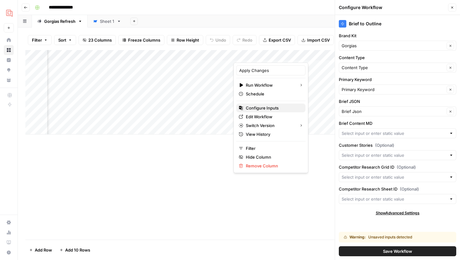
click at [257, 106] on span "Configure Inputs" at bounding box center [273, 108] width 55 height 6
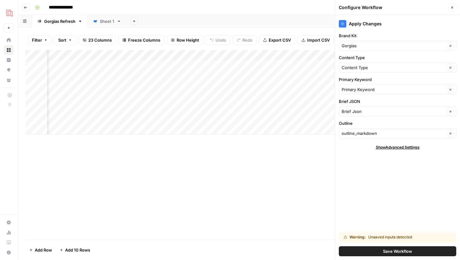
click at [10, 10] on img "Workspace: Gorgias" at bounding box center [9, 12] width 11 height 11
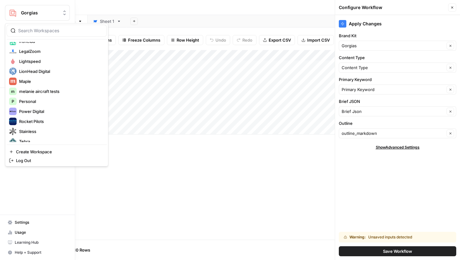
scroll to position [174, 0]
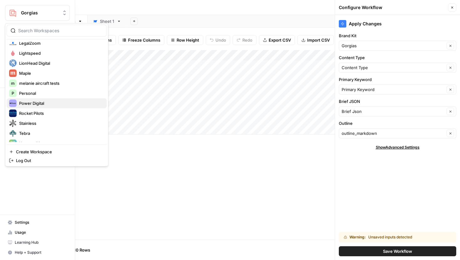
click at [32, 104] on span "Power Digital" at bounding box center [60, 103] width 83 height 6
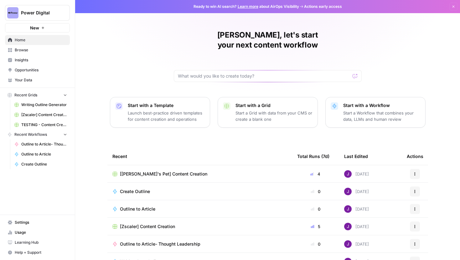
click at [24, 53] on span "Browse" at bounding box center [41, 50] width 52 height 6
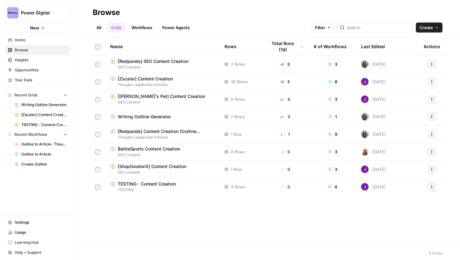
click at [156, 96] on span "[[PERSON_NAME]'s Pet] Content Creation" at bounding box center [161, 96] width 87 height 6
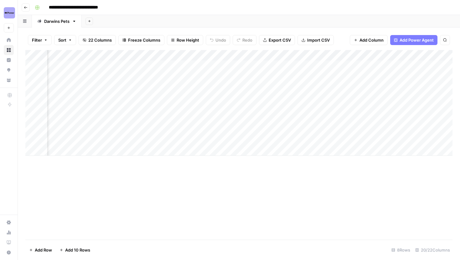
scroll to position [0, 778]
click at [185, 96] on div "Add Column" at bounding box center [238, 103] width 427 height 106
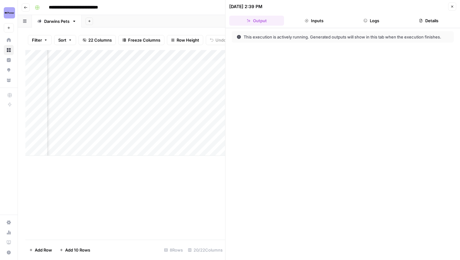
click at [374, 22] on button "Logs" at bounding box center [371, 21] width 55 height 10
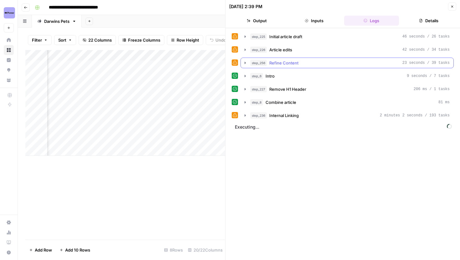
click at [246, 62] on icon "button" at bounding box center [245, 62] width 5 height 5
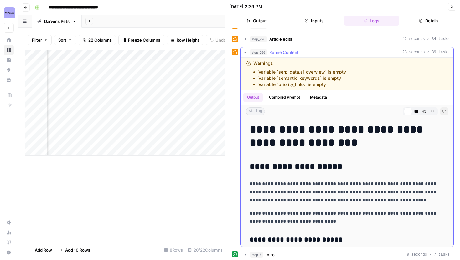
scroll to position [17, 0]
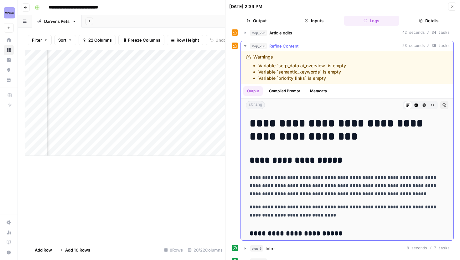
click at [445, 106] on icon "button" at bounding box center [445, 105] width 4 height 4
click at [125, 108] on div "Add Column" at bounding box center [125, 103] width 200 height 106
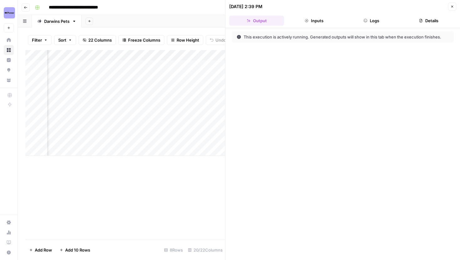
click at [367, 21] on icon "button" at bounding box center [366, 21] width 4 height 4
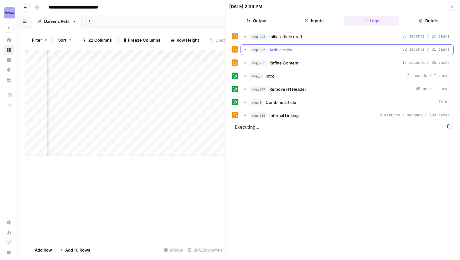
click at [245, 49] on icon "button" at bounding box center [245, 50] width 1 height 2
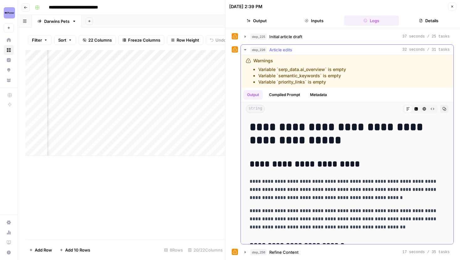
click at [443, 109] on icon "button" at bounding box center [445, 109] width 4 height 4
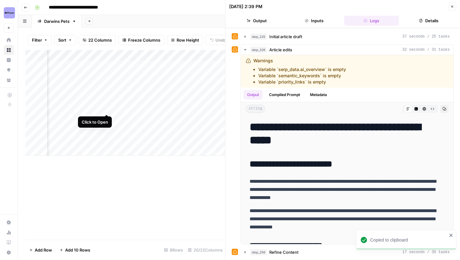
click at [106, 110] on div "Add Column" at bounding box center [125, 103] width 200 height 106
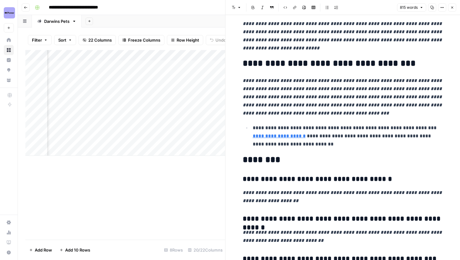
scroll to position [954, 0]
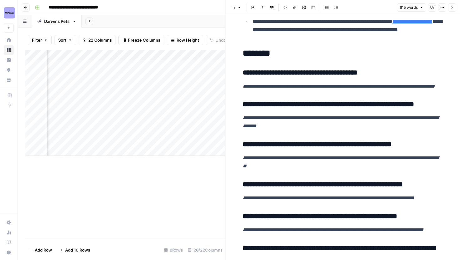
click at [99, 98] on div "Add Column" at bounding box center [125, 103] width 200 height 106
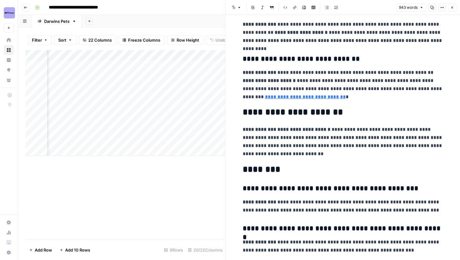
scroll to position [988, 0]
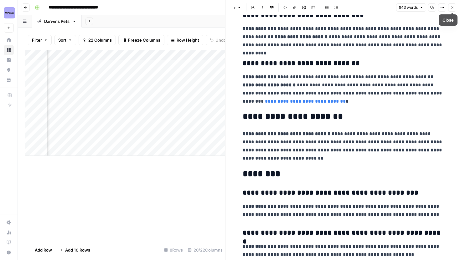
click at [452, 8] on icon "button" at bounding box center [452, 8] width 4 height 4
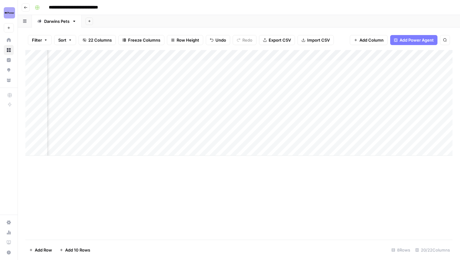
click at [154, 109] on div "Add Column" at bounding box center [238, 103] width 427 height 106
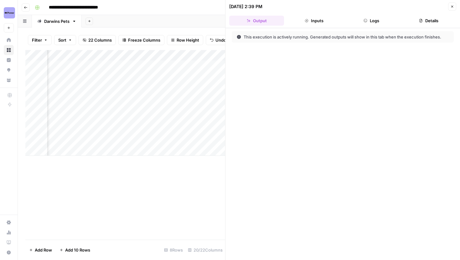
click at [374, 18] on button "Logs" at bounding box center [371, 21] width 55 height 10
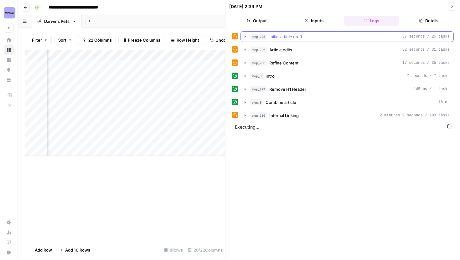
click at [245, 38] on icon "button" at bounding box center [245, 36] width 5 height 5
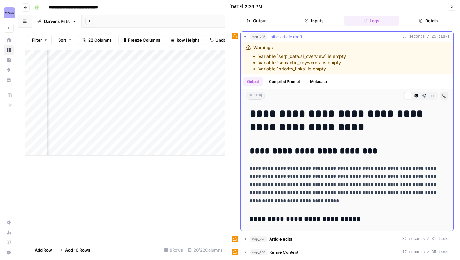
click at [441, 94] on button "Copy" at bounding box center [444, 96] width 8 height 8
click at [248, 36] on button "step_225 Initial article draft 37 seconds / 25 tasks" at bounding box center [347, 37] width 213 height 10
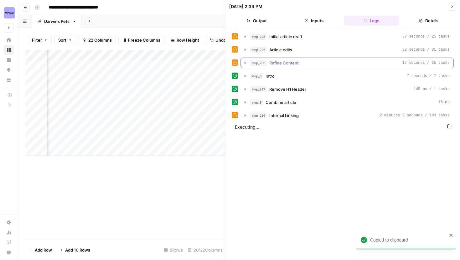
click at [246, 61] on icon "button" at bounding box center [245, 62] width 5 height 5
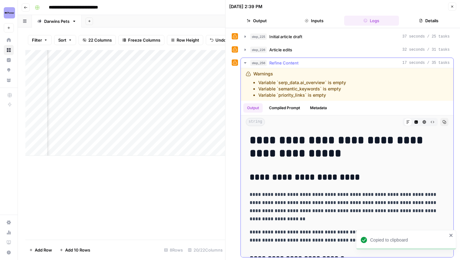
click at [446, 122] on span "Copy" at bounding box center [446, 122] width 0 height 0
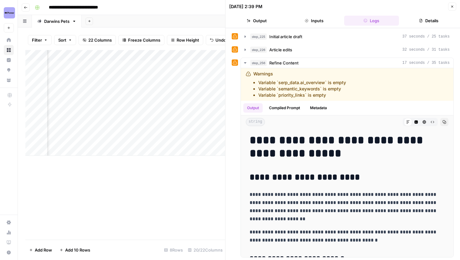
click at [450, 8] on button "Close" at bounding box center [452, 7] width 8 height 8
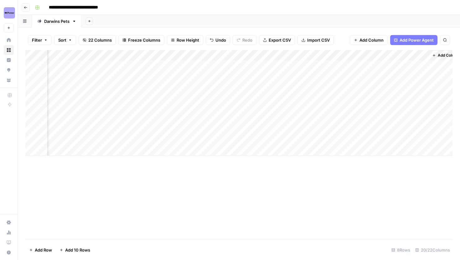
scroll to position [0, 843]
click at [242, 97] on div "Add Column" at bounding box center [238, 103] width 427 height 106
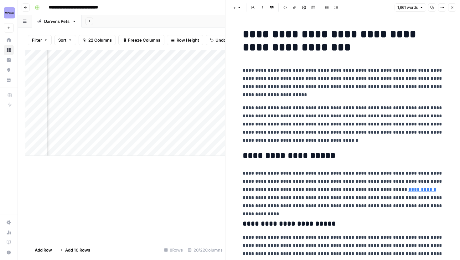
click at [376, 77] on p "**********" at bounding box center [343, 82] width 200 height 33
click at [433, 8] on icon "button" at bounding box center [432, 8] width 4 height 4
click at [210, 108] on div "Add Column" at bounding box center [125, 103] width 200 height 106
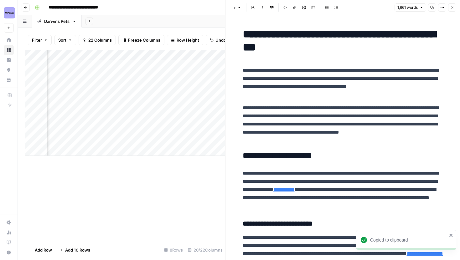
scroll to position [0, 886]
click at [199, 97] on div "Add Column" at bounding box center [125, 103] width 200 height 106
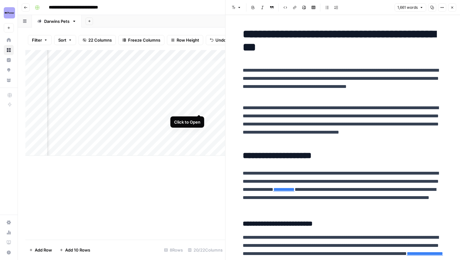
click at [199, 107] on div "Add Column" at bounding box center [125, 103] width 200 height 106
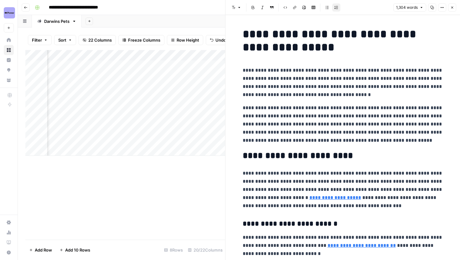
click at [200, 99] on div "Add Column" at bounding box center [125, 103] width 200 height 106
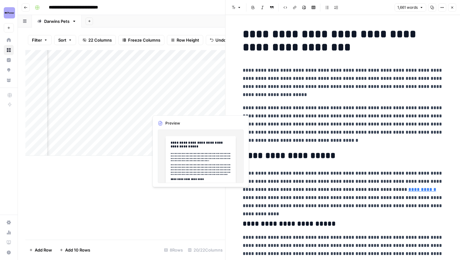
click at [200, 108] on div "Add Column" at bounding box center [125, 103] width 200 height 106
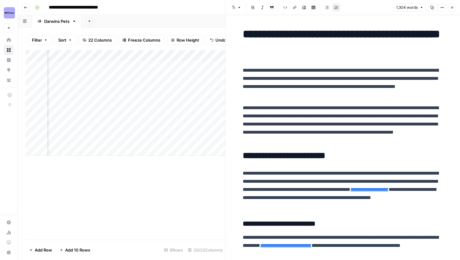
click at [451, 10] on button "Close" at bounding box center [452, 7] width 8 height 8
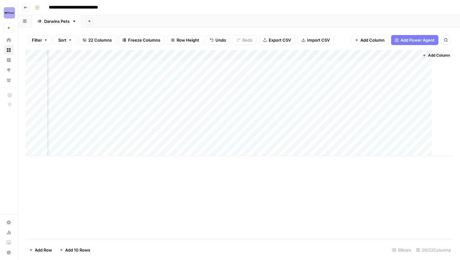
scroll to position [0, 835]
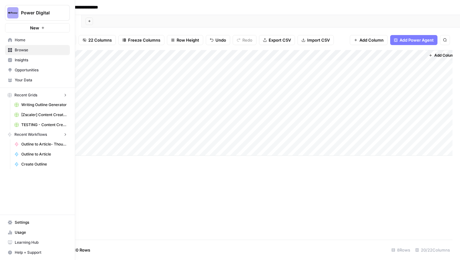
click at [8, 39] on icon at bounding box center [10, 40] width 4 height 4
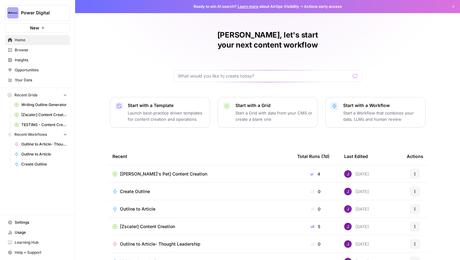
click at [28, 82] on span "Your Data" at bounding box center [41, 80] width 52 height 6
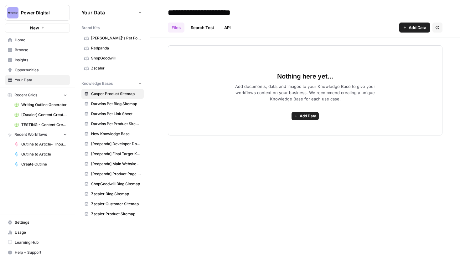
click at [105, 44] on link "Redpanda" at bounding box center [112, 48] width 62 height 10
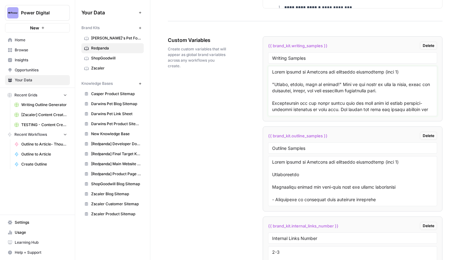
drag, startPoint x: 273, startPoint y: 71, endPoint x: 335, endPoint y: 83, distance: 63.7
click at [335, 83] on textarea at bounding box center [352, 91] width 161 height 44
click at [375, 87] on textarea at bounding box center [352, 91] width 161 height 44
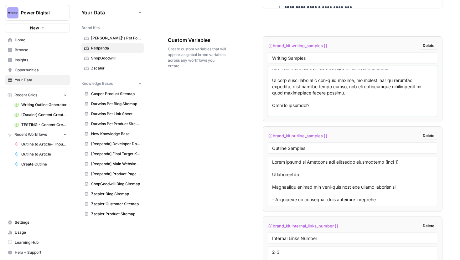
scroll to position [86, 0]
click at [40, 107] on span "Writing Outline Generator" at bounding box center [44, 105] width 46 height 6
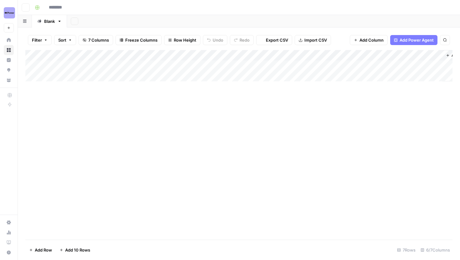
type input "**********"
click at [382, 120] on div "Add Column" at bounding box center [238, 97] width 427 height 95
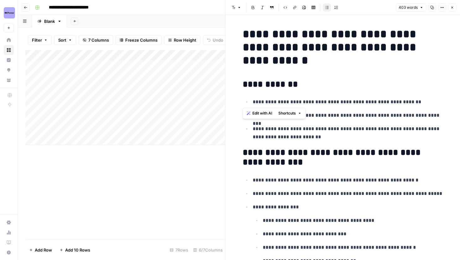
drag, startPoint x: 240, startPoint y: 33, endPoint x: 391, endPoint y: 142, distance: 186.4
drag, startPoint x: 243, startPoint y: 36, endPoint x: 391, endPoint y: 140, distance: 181.6
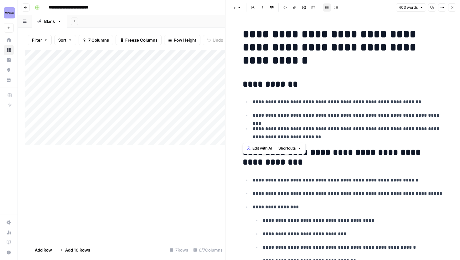
click at [380, 156] on h2 "**********" at bounding box center [343, 158] width 200 height 20
click at [440, 8] on icon "button" at bounding box center [442, 8] width 4 height 4
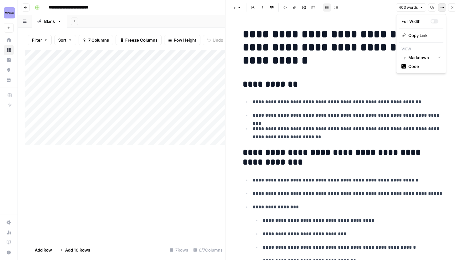
click at [441, 7] on icon "button" at bounding box center [441, 7] width 1 height 1
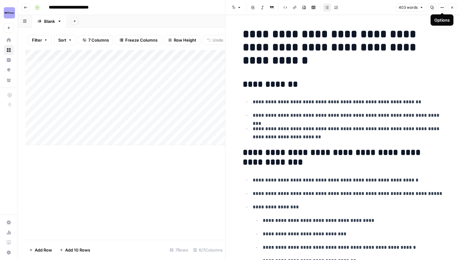
click at [443, 8] on icon "button" at bounding box center [442, 8] width 4 height 4
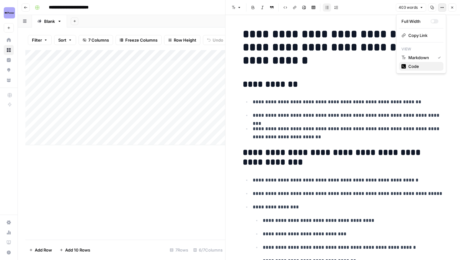
click at [416, 68] on span "Code" at bounding box center [423, 66] width 30 height 6
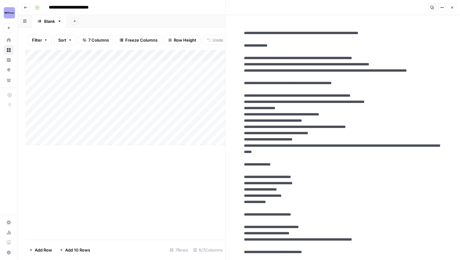
drag, startPoint x: 245, startPoint y: 36, endPoint x: 353, endPoint y: 158, distance: 163.1
drag, startPoint x: 244, startPoint y: 34, endPoint x: 284, endPoint y: 36, distance: 40.8
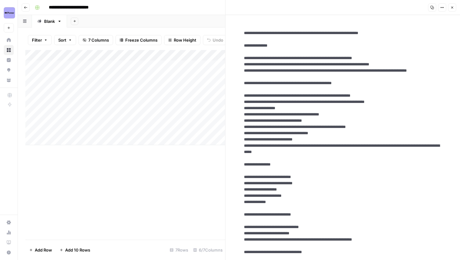
drag, startPoint x: 241, startPoint y: 45, endPoint x: 301, endPoint y: 45, distance: 60.5
drag, startPoint x: 242, startPoint y: 91, endPoint x: 360, endPoint y: 96, distance: 118.2
click at [440, 6] on icon "button" at bounding box center [442, 8] width 4 height 4
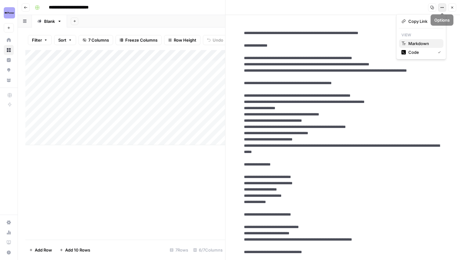
click at [419, 42] on span "Markdown" at bounding box center [423, 43] width 30 height 6
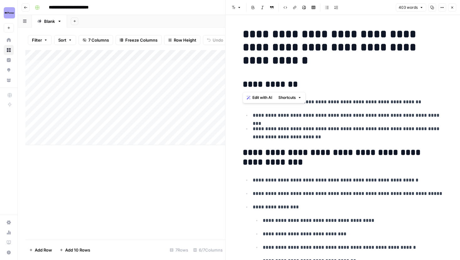
drag, startPoint x: 243, startPoint y: 84, endPoint x: 312, endPoint y: 86, distance: 68.6
click at [450, 6] on icon "button" at bounding box center [452, 8] width 4 height 4
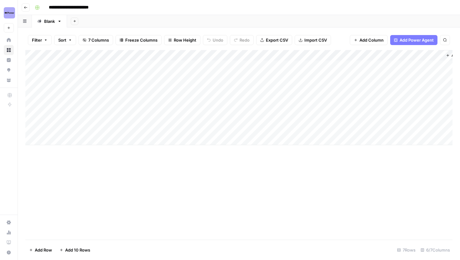
click at [324, 118] on div "Add Column" at bounding box center [238, 97] width 427 height 95
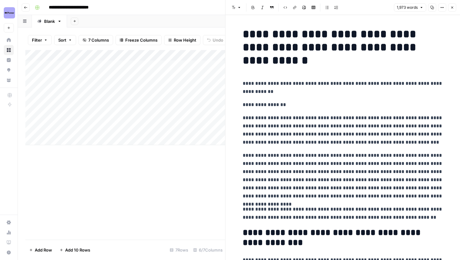
click at [442, 8] on icon "button" at bounding box center [442, 7] width 1 height 1
click at [416, 67] on span "Code" at bounding box center [423, 66] width 30 height 6
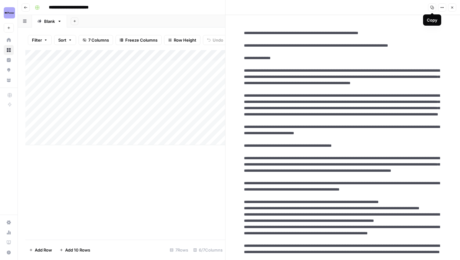
click at [433, 9] on button "Copy" at bounding box center [432, 7] width 8 height 8
drag, startPoint x: 243, startPoint y: 30, endPoint x: 280, endPoint y: 34, distance: 36.6
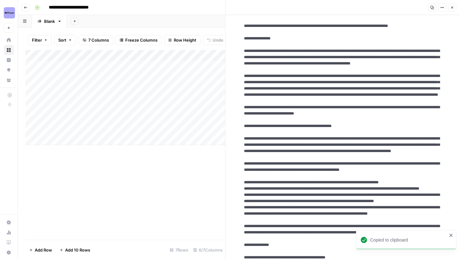
scroll to position [30, 0]
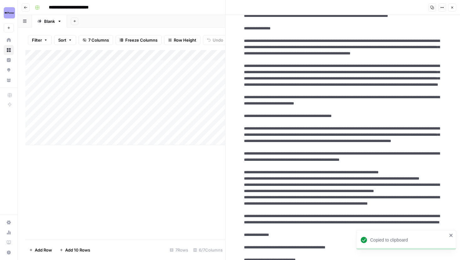
drag, startPoint x: 266, startPoint y: 167, endPoint x: 360, endPoint y: 167, distance: 94.0
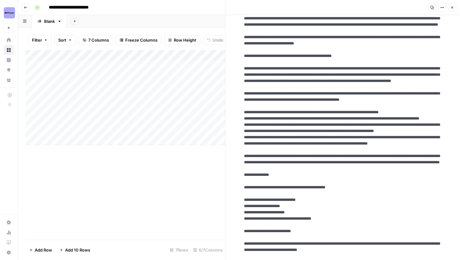
scroll to position [103, 0]
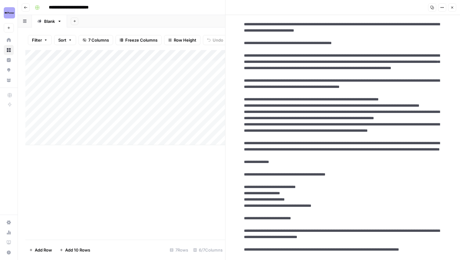
click at [454, 9] on button "Close" at bounding box center [452, 7] width 8 height 8
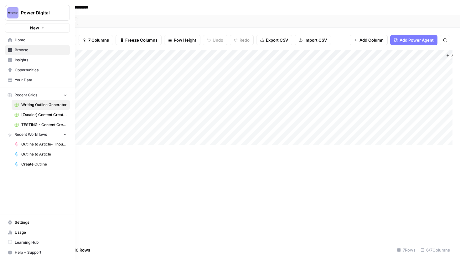
click at [31, 51] on span "Browse" at bounding box center [41, 50] width 52 height 6
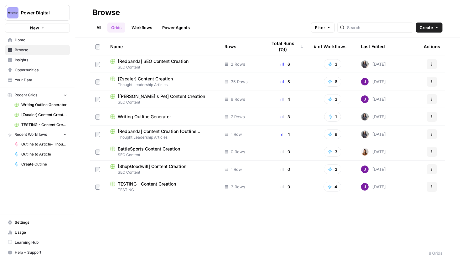
click at [168, 99] on span "[Darwin's Pet] Content Creation" at bounding box center [161, 96] width 87 height 6
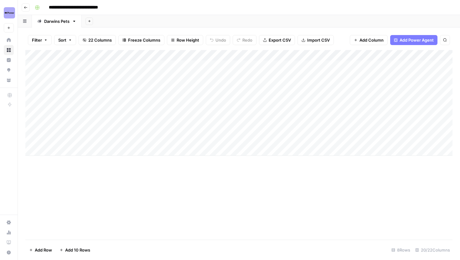
click at [324, 98] on div "Add Column" at bounding box center [238, 103] width 427 height 106
click at [282, 138] on div "Add Column" at bounding box center [238, 103] width 427 height 106
click at [313, 87] on div "Add Column" at bounding box center [238, 103] width 427 height 106
click at [313, 88] on div "Add Column" at bounding box center [238, 103] width 427 height 106
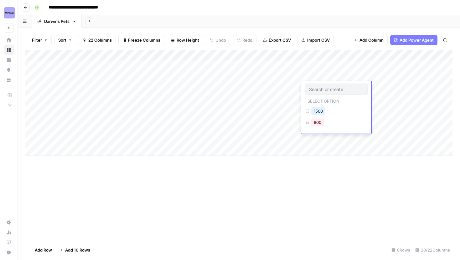
click at [183, 107] on div "Add Column" at bounding box center [238, 103] width 427 height 106
click at [325, 89] on div "Add Column" at bounding box center [238, 103] width 427 height 106
click at [324, 88] on div "Add Column" at bounding box center [238, 103] width 427 height 106
click at [320, 148] on div "Add Column" at bounding box center [238, 103] width 427 height 106
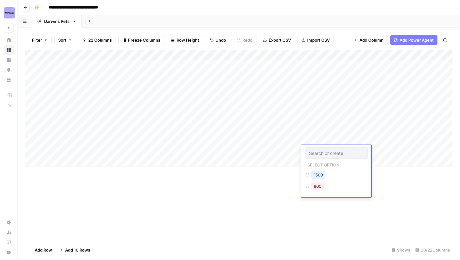
click at [312, 132] on div "Add Column" at bounding box center [238, 108] width 427 height 117
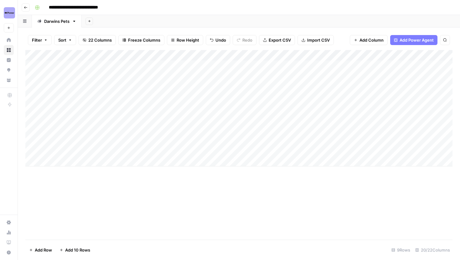
click at [25, 7] on icon "button" at bounding box center [26, 8] width 4 height 4
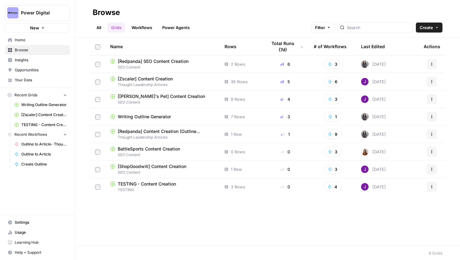
click at [139, 151] on span "BattleSports Content Creation" at bounding box center [149, 149] width 62 height 6
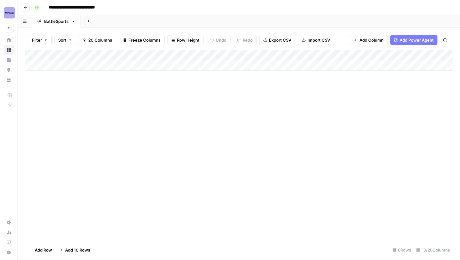
click at [27, 7] on span "Go back" at bounding box center [27, 7] width 0 height 0
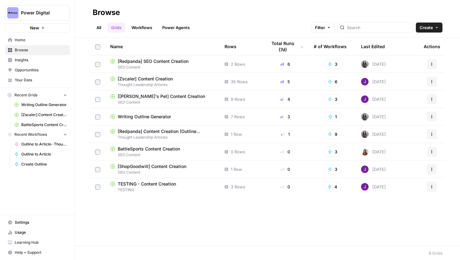
click at [41, 106] on span "Writing Outline Generator" at bounding box center [44, 105] width 46 height 6
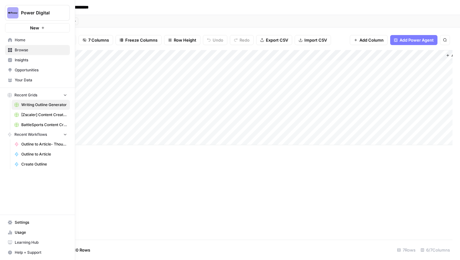
click at [27, 81] on span "Your Data" at bounding box center [41, 80] width 52 height 6
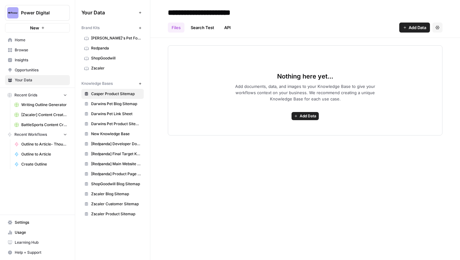
click at [109, 48] on span "Redpanda" at bounding box center [116, 48] width 50 height 6
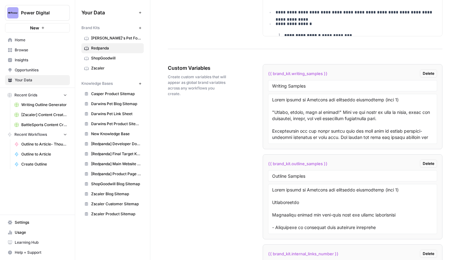
scroll to position [1194, 0]
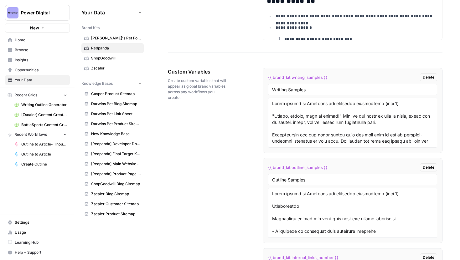
click at [24, 50] on span "Browse" at bounding box center [41, 50] width 52 height 6
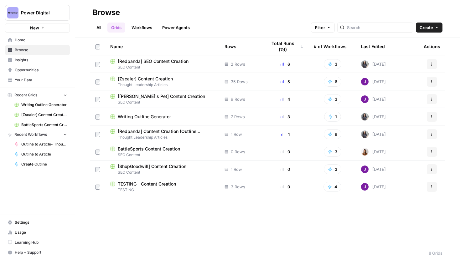
click at [168, 60] on span "[Redpanda] SEO Content Creation" at bounding box center [153, 61] width 71 height 6
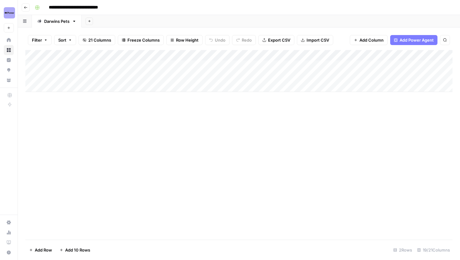
click at [91, 22] on button "Add Sheet" at bounding box center [90, 22] width 8 height 8
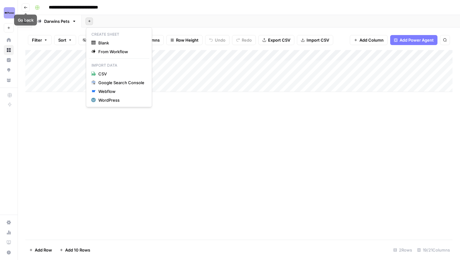
click at [74, 143] on div "Add Column" at bounding box center [238, 145] width 427 height 190
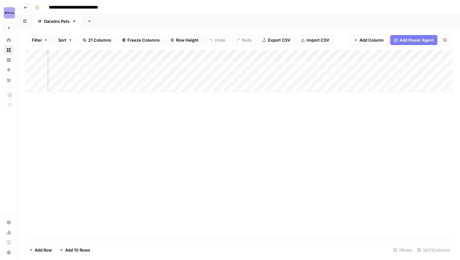
scroll to position [0, 106]
click at [27, 6] on icon "button" at bounding box center [26, 8] width 4 height 4
